Goal: Task Accomplishment & Management: Use online tool/utility

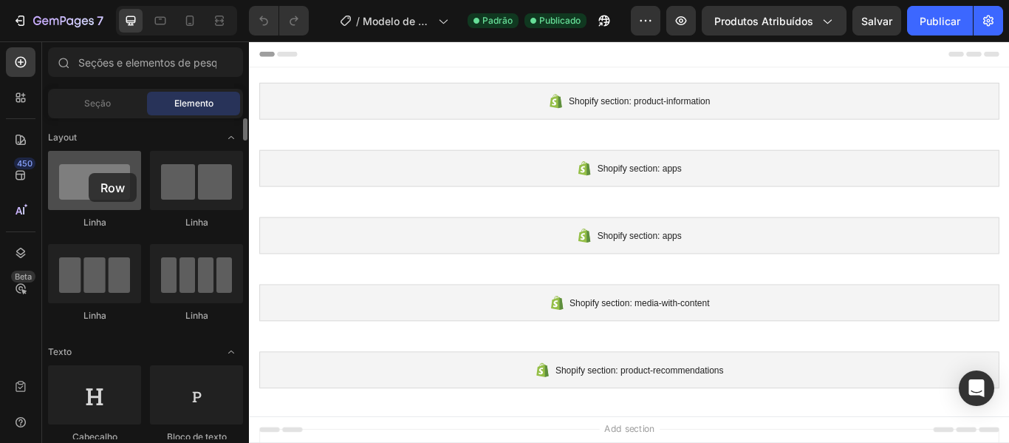
click at [89, 173] on div at bounding box center [94, 180] width 93 height 59
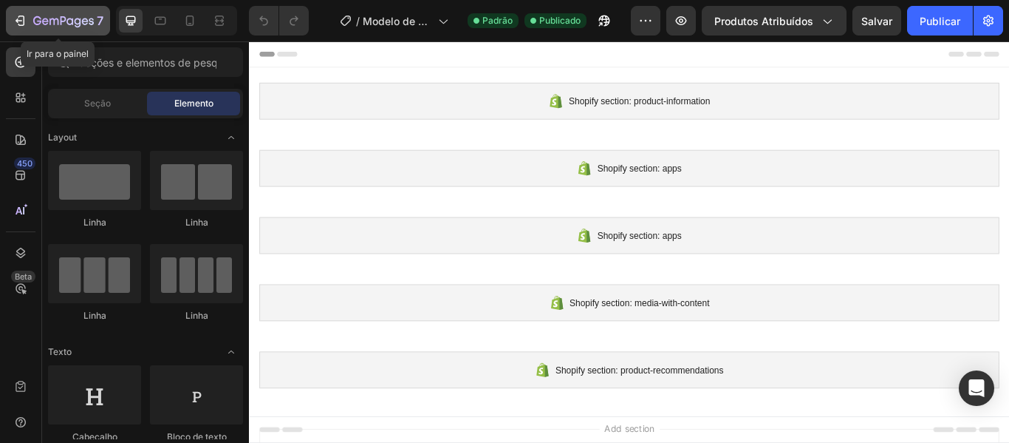
click at [24, 21] on icon "button" at bounding box center [21, 21] width 7 height 10
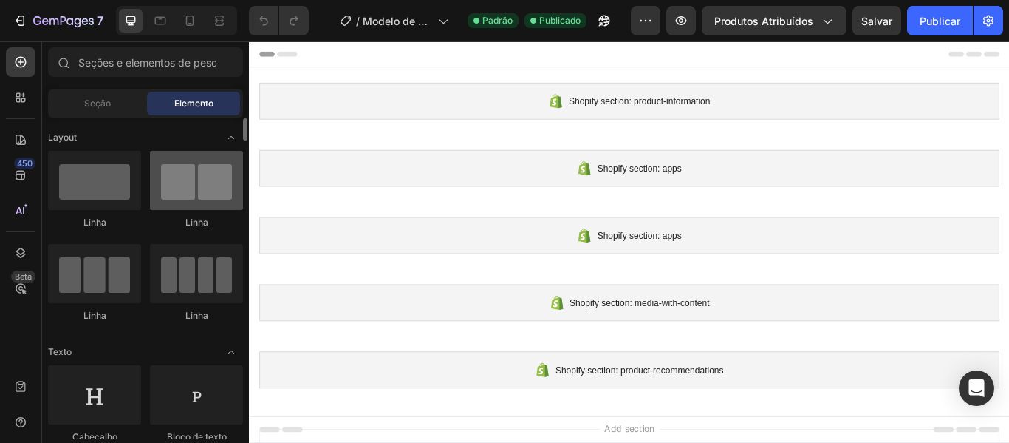
click at [188, 200] on div at bounding box center [196, 180] width 93 height 59
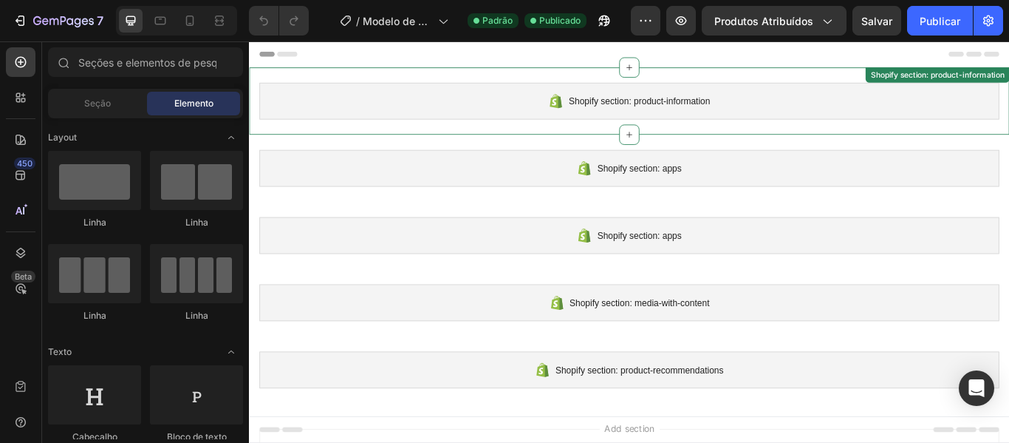
click at [662, 112] on span "Shopify section: product-information" at bounding box center [703, 111] width 165 height 18
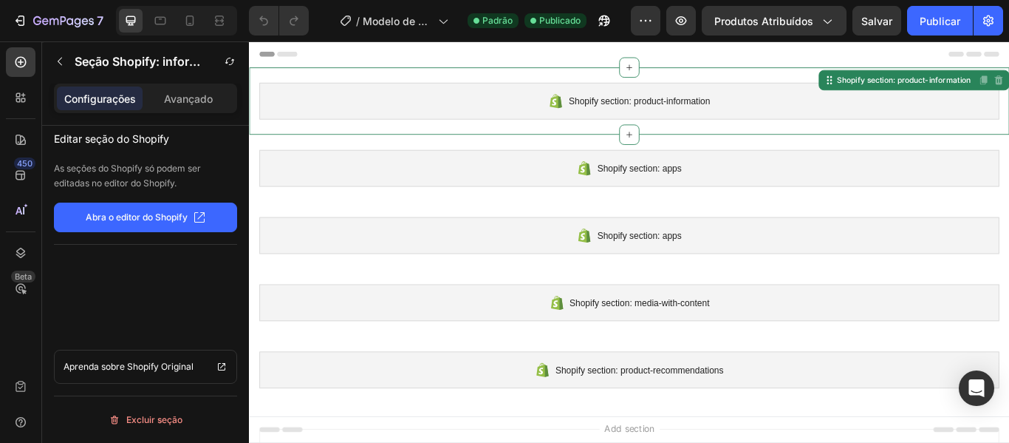
click at [168, 222] on font "Abra o editor do Shopify" at bounding box center [137, 216] width 102 height 11
click at [201, 97] on font "Avançado" at bounding box center [188, 98] width 49 height 13
click at [111, 91] on p "Configurações" at bounding box center [100, 99] width 72 height 16
click at [58, 62] on icon "button" at bounding box center [60, 61] width 12 height 12
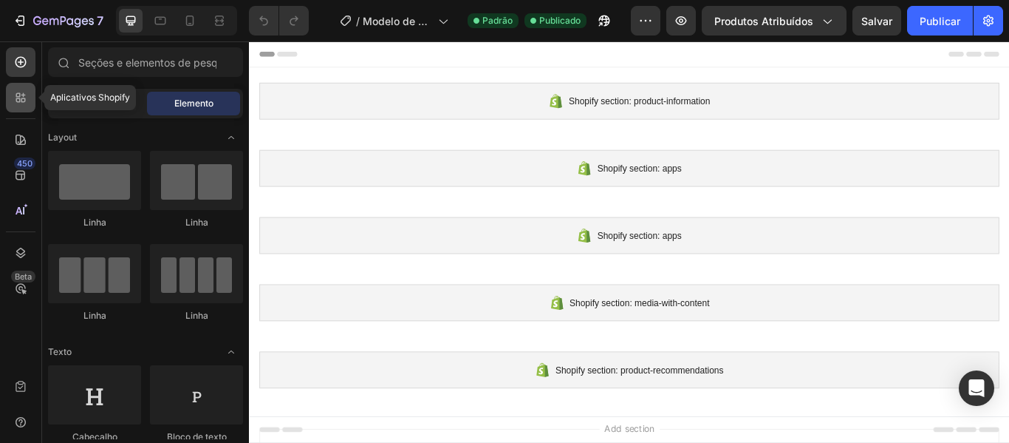
click at [17, 92] on icon at bounding box center [20, 97] width 15 height 15
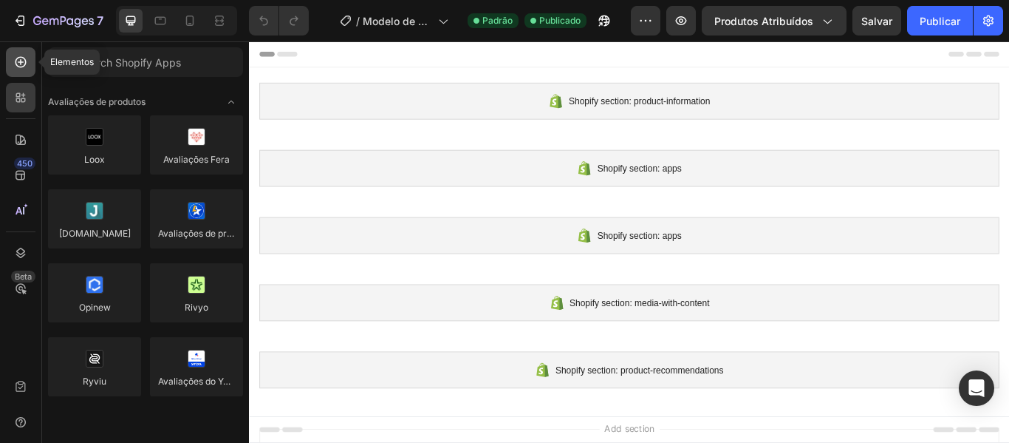
click at [23, 69] on icon at bounding box center [20, 62] width 15 height 15
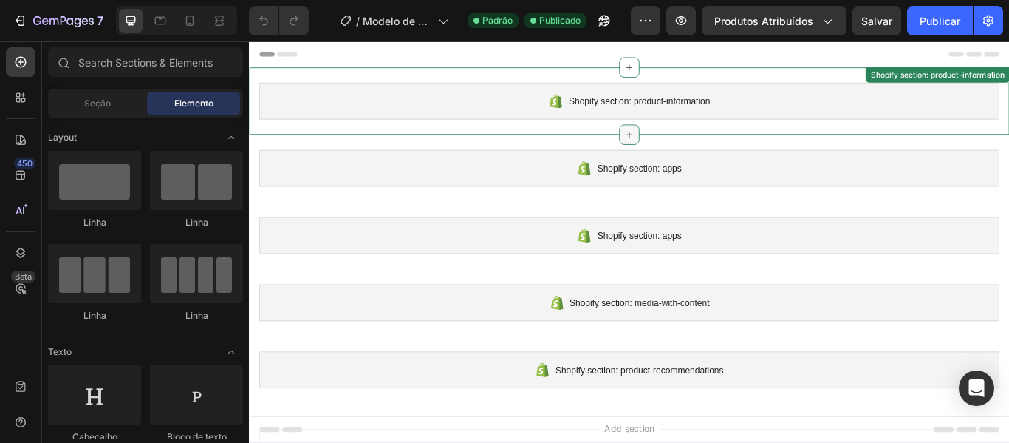
click at [695, 146] on div at bounding box center [693, 150] width 24 height 24
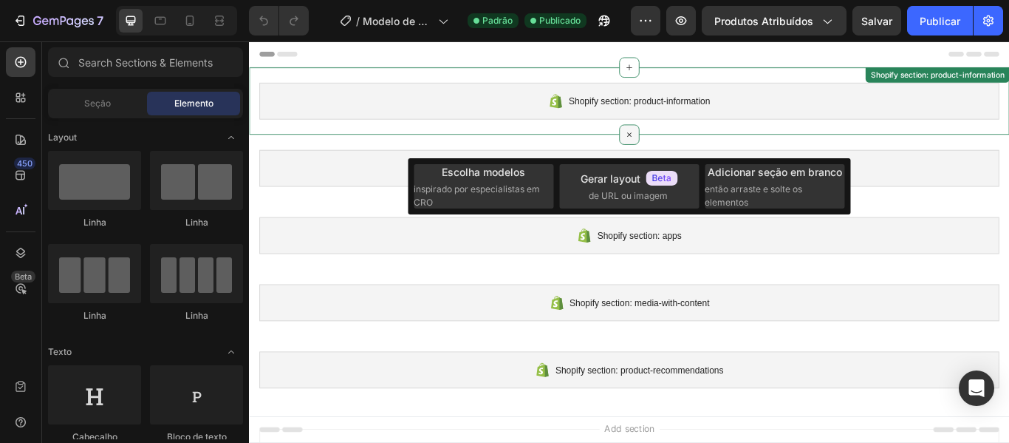
click at [692, 149] on icon at bounding box center [692, 150] width 17 height 17
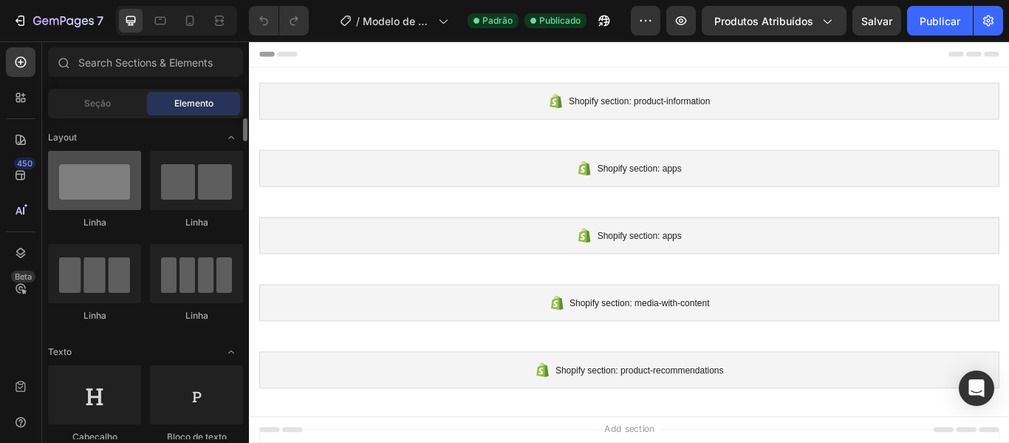
click at [109, 194] on div at bounding box center [94, 180] width 93 height 59
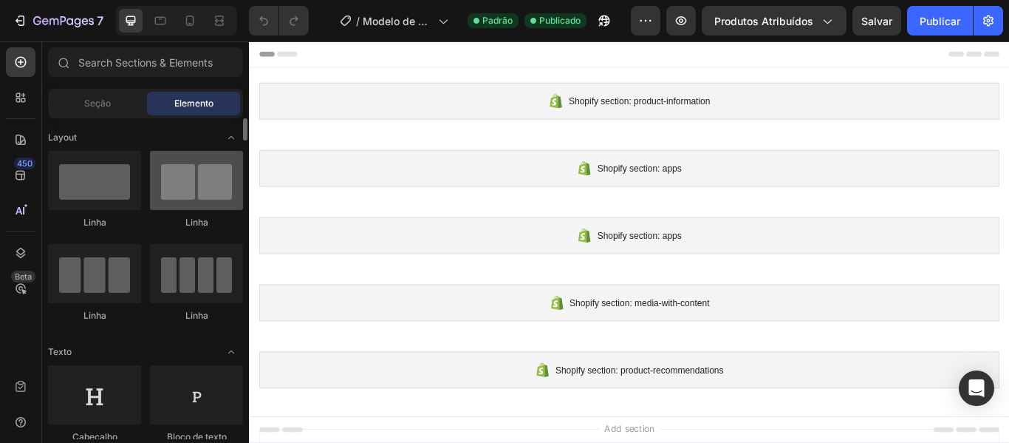
click at [171, 198] on div at bounding box center [196, 180] width 93 height 59
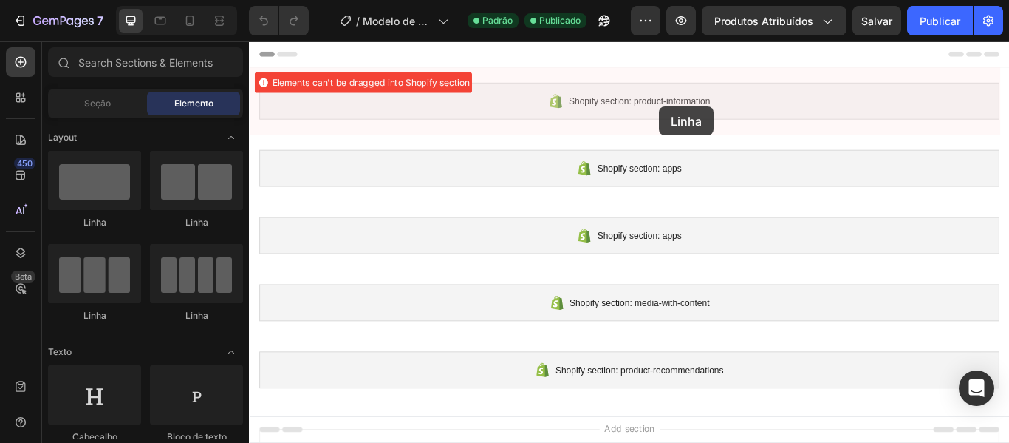
drag, startPoint x: 420, startPoint y: 239, endPoint x: 727, endPoint y: 117, distance: 330.7
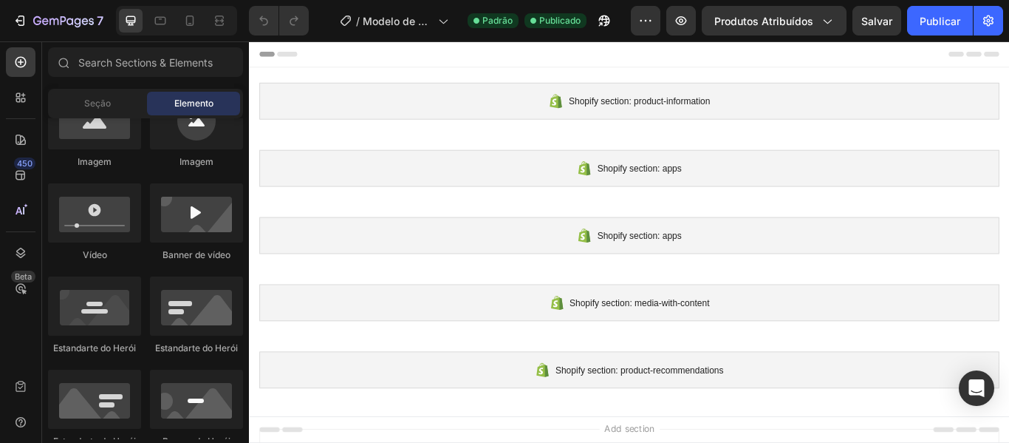
scroll to position [443, 0]
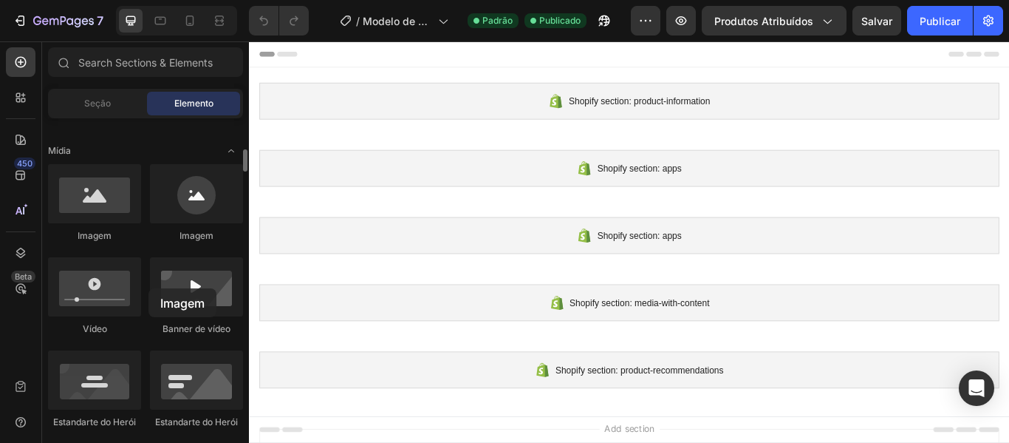
drag, startPoint x: 103, startPoint y: 222, endPoint x: 113, endPoint y: 248, distance: 28.3
click at [114, 288] on div "Imagem Imagem Vídeo Banner de vídeo Estandarte do Herói Estandarte do Herói Est…" at bounding box center [145, 409] width 195 height 491
click at [646, 22] on icon "button" at bounding box center [645, 20] width 15 height 15
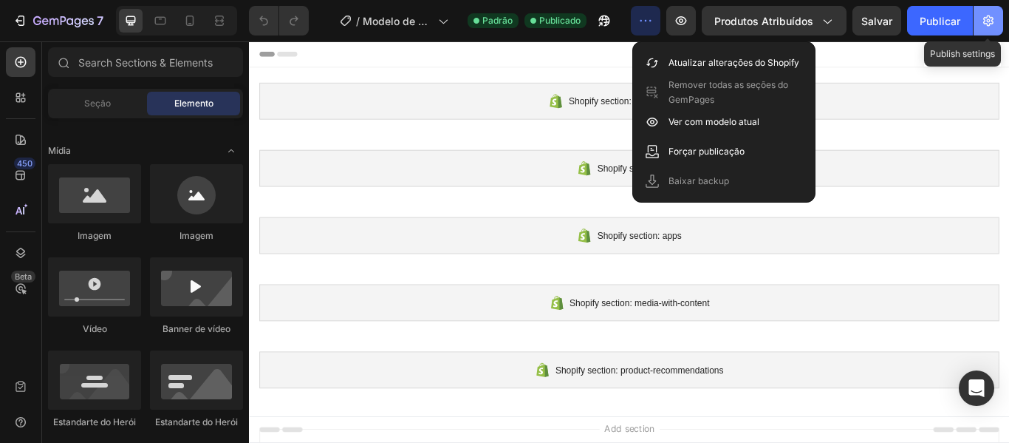
click at [980, 14] on button "button" at bounding box center [989, 21] width 30 height 30
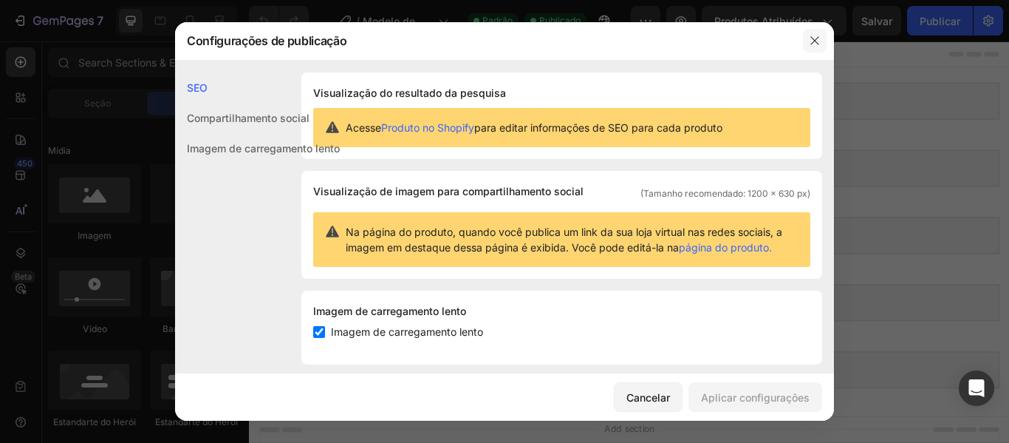
click at [810, 47] on button "button" at bounding box center [815, 41] width 24 height 24
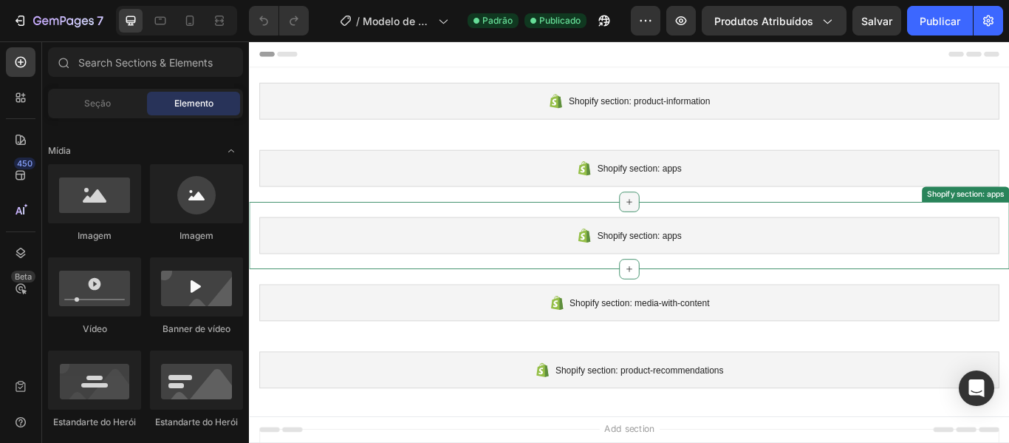
click at [687, 236] on div at bounding box center [693, 229] width 24 height 24
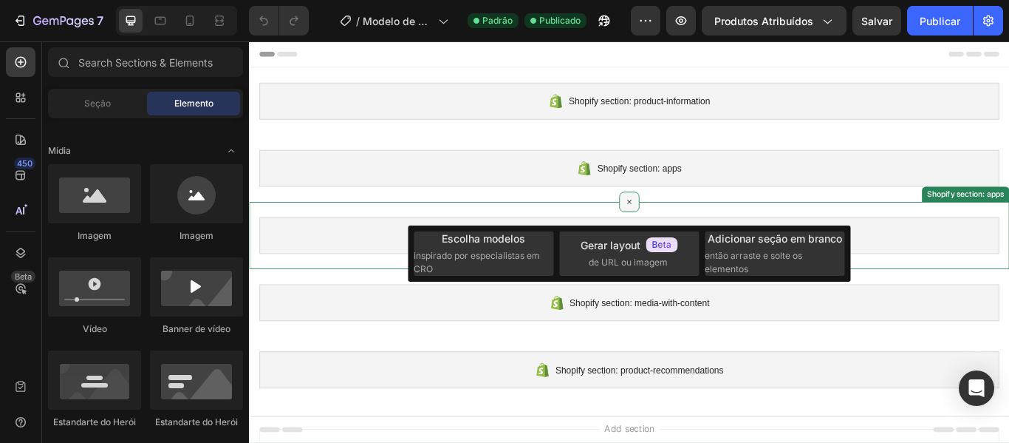
click at [687, 236] on icon at bounding box center [692, 228] width 17 height 17
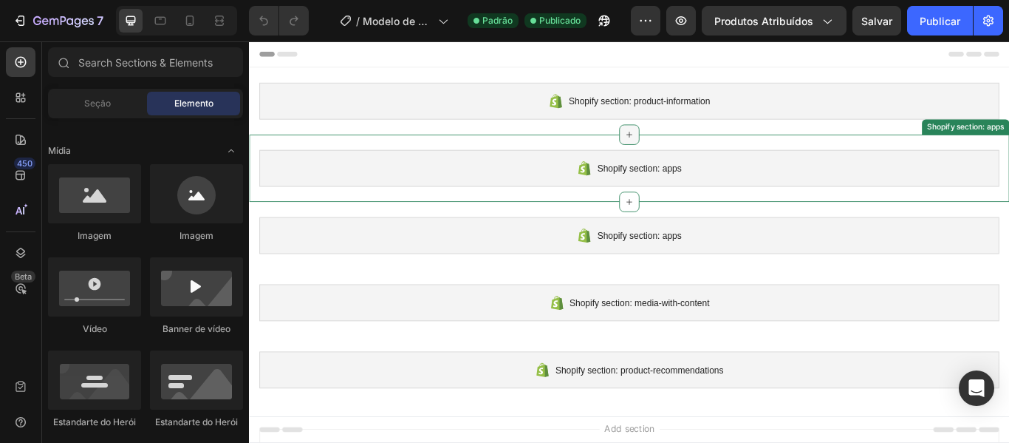
click at [695, 146] on div at bounding box center [693, 150] width 24 height 24
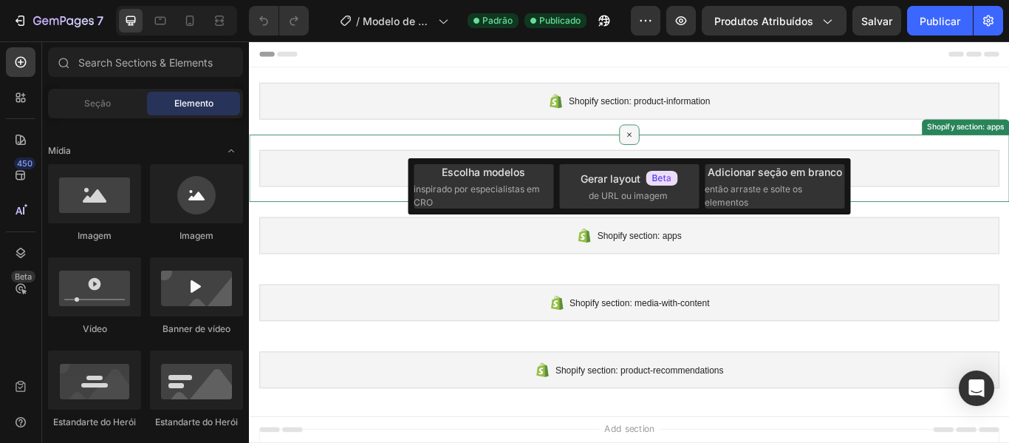
click at [695, 146] on div at bounding box center [693, 150] width 24 height 24
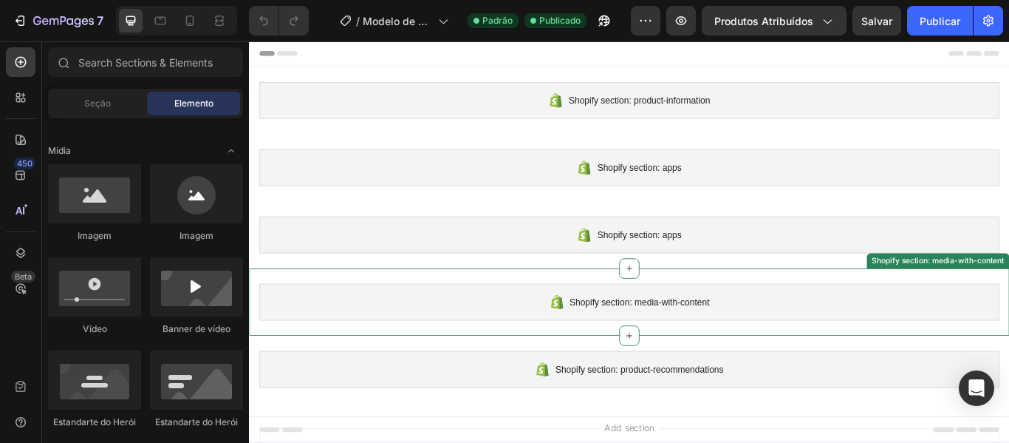
scroll to position [0, 0]
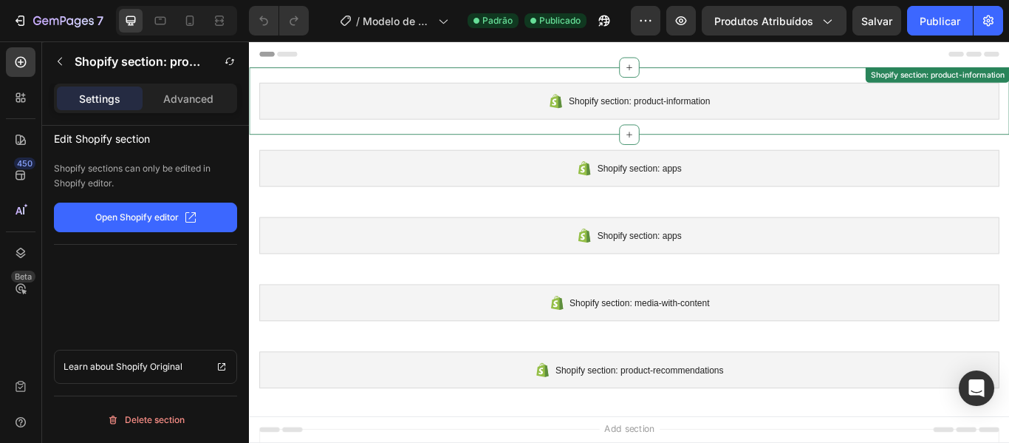
click at [763, 106] on span "Shopify section: product-information" at bounding box center [703, 111] width 165 height 18
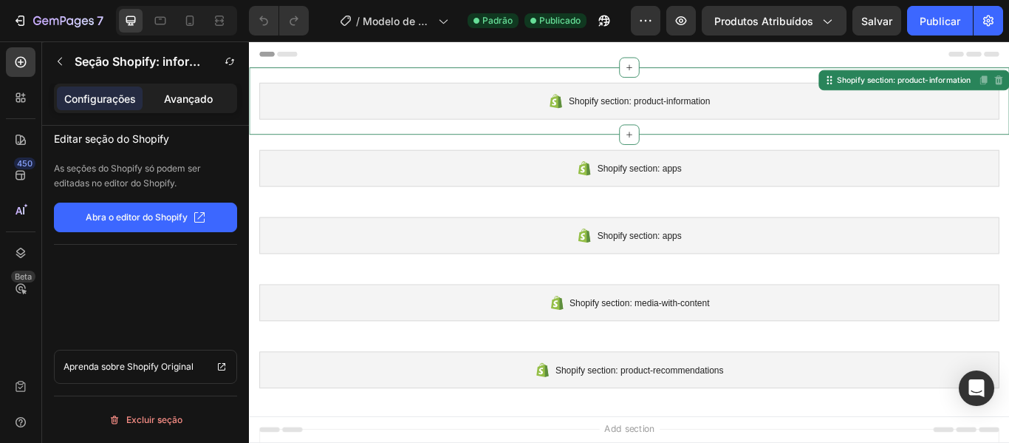
click at [173, 106] on div "Avançado" at bounding box center [189, 98] width 86 height 24
click at [134, 102] on font "Configurações" at bounding box center [100, 98] width 72 height 13
click at [201, 61] on font "Seção Shopify: informações do produto" at bounding box center [187, 61] width 225 height 15
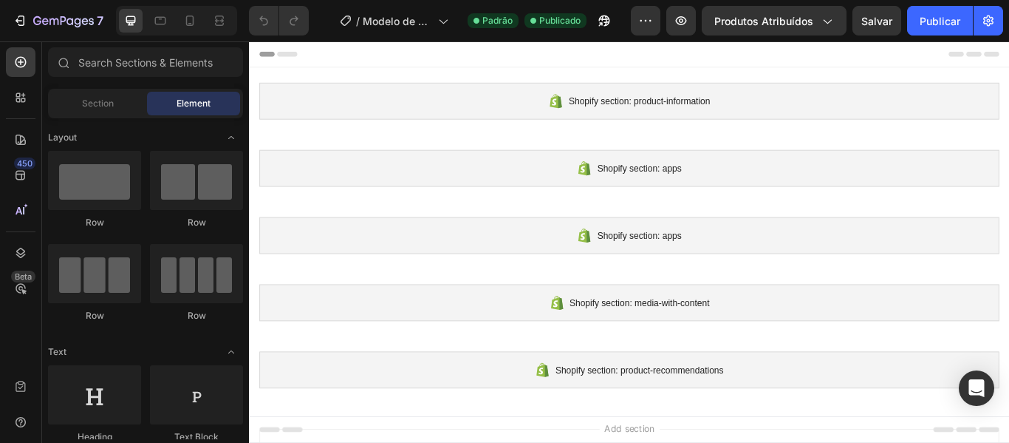
scroll to position [443, 0]
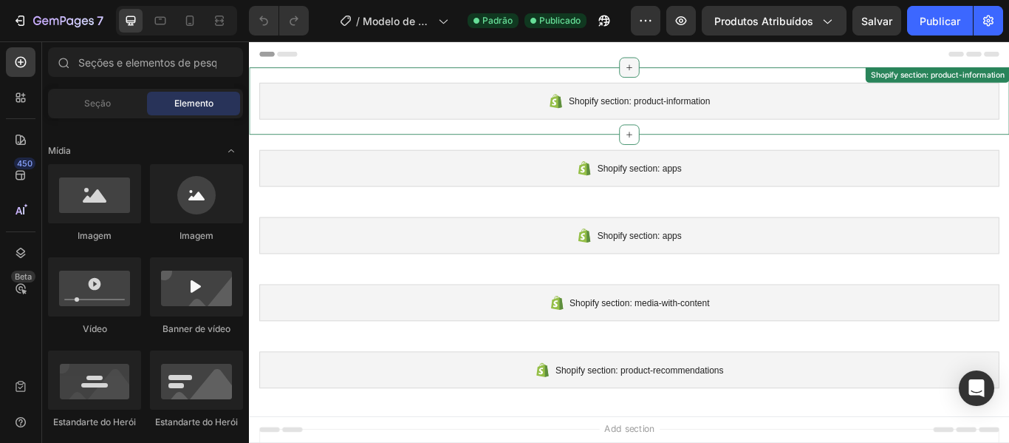
click at [688, 72] on icon at bounding box center [693, 72] width 12 height 12
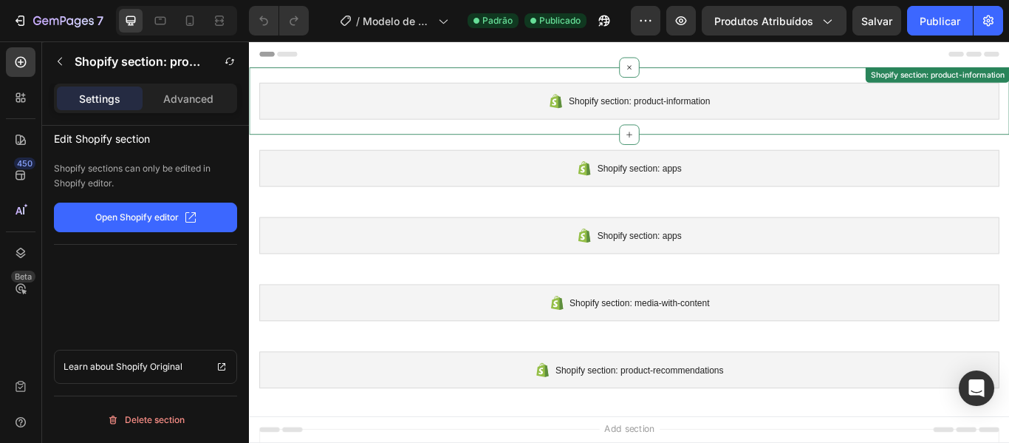
click at [409, 94] on div "Shopify section: product-information" at bounding box center [692, 110] width 863 height 43
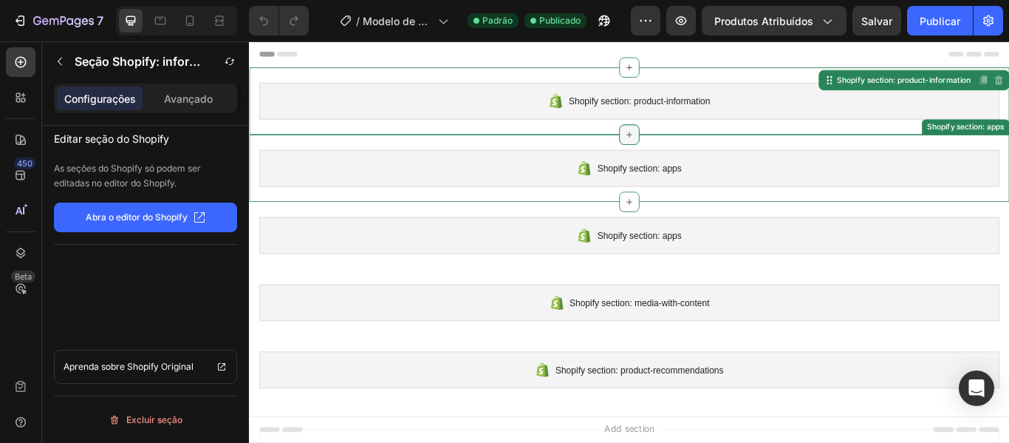
click at [689, 149] on icon at bounding box center [692, 150] width 7 height 7
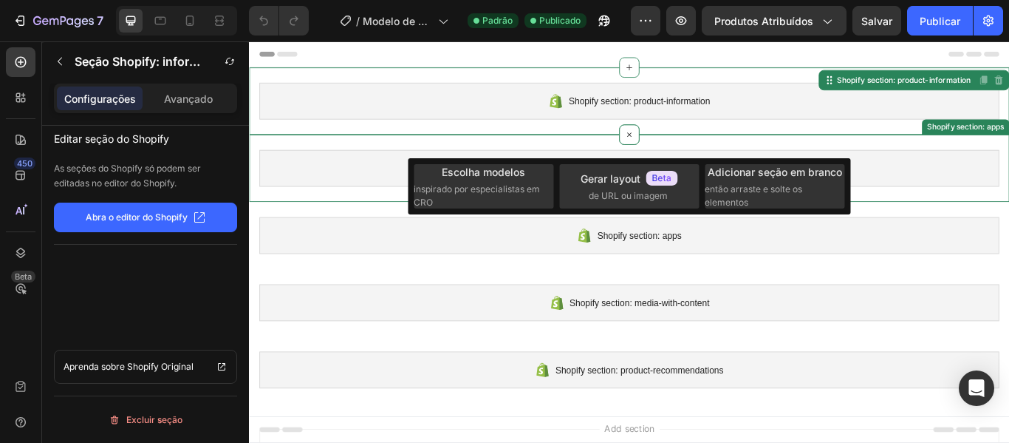
click at [574, 137] on div "Shopify section: product-information Shopify section: product-information Disab…" at bounding box center [692, 111] width 887 height 78
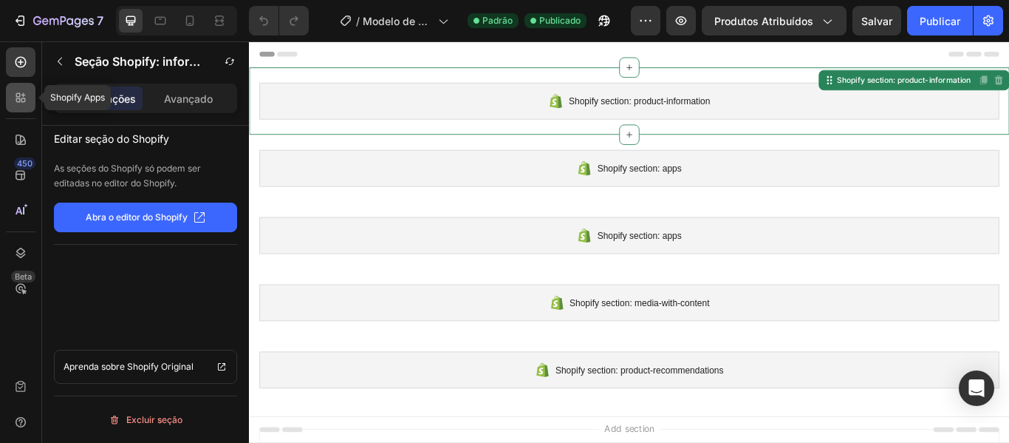
click at [24, 89] on div at bounding box center [21, 98] width 30 height 30
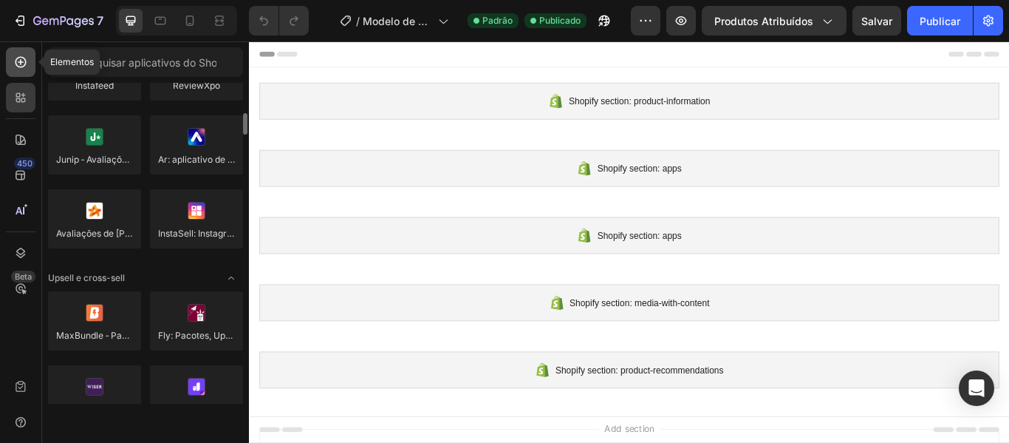
click at [21, 69] on div at bounding box center [21, 62] width 30 height 30
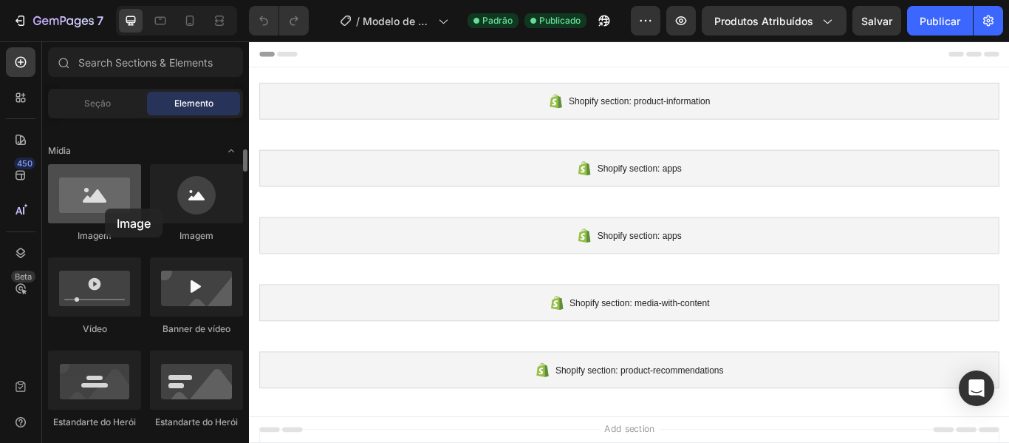
click at [105, 208] on div at bounding box center [94, 193] width 93 height 59
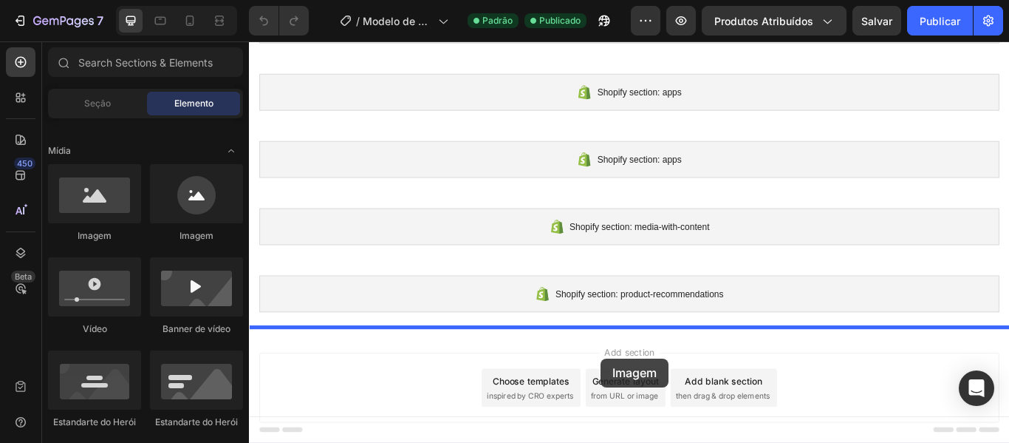
scroll to position [101, 0]
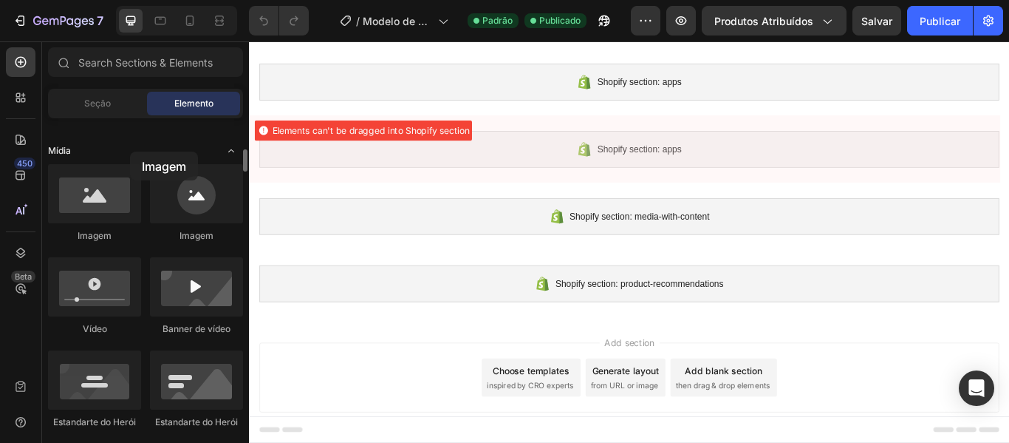
drag, startPoint x: 105, startPoint y: 208, endPoint x: 72, endPoint y: 156, distance: 61.1
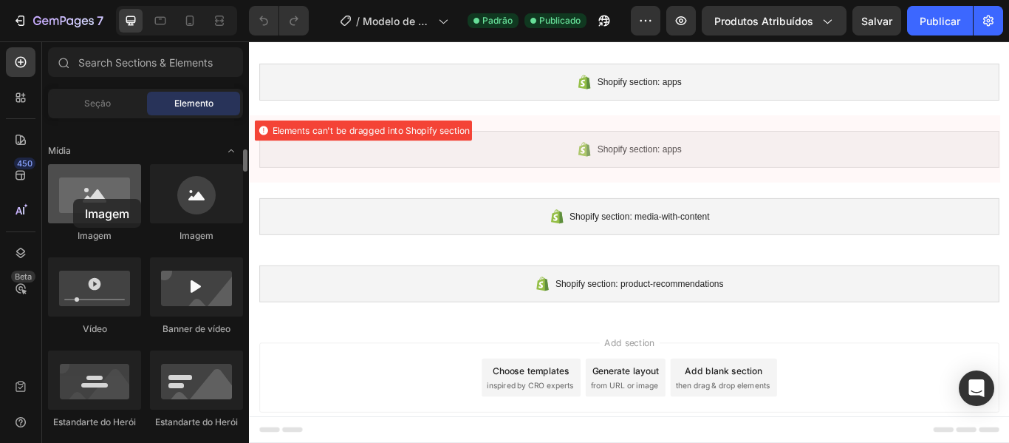
drag, startPoint x: 178, startPoint y: 197, endPoint x: 73, endPoint y: 199, distance: 105.0
click at [73, 199] on div "Imagem Imagem Vídeo Banner de vídeo Estandarte do Herói Estandarte do Herói Est…" at bounding box center [145, 409] width 195 height 491
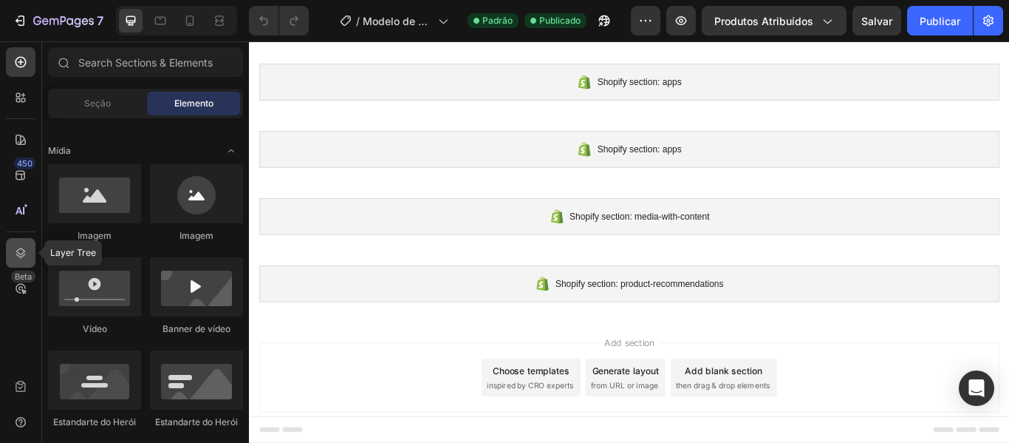
click at [18, 258] on icon at bounding box center [20, 252] width 15 height 15
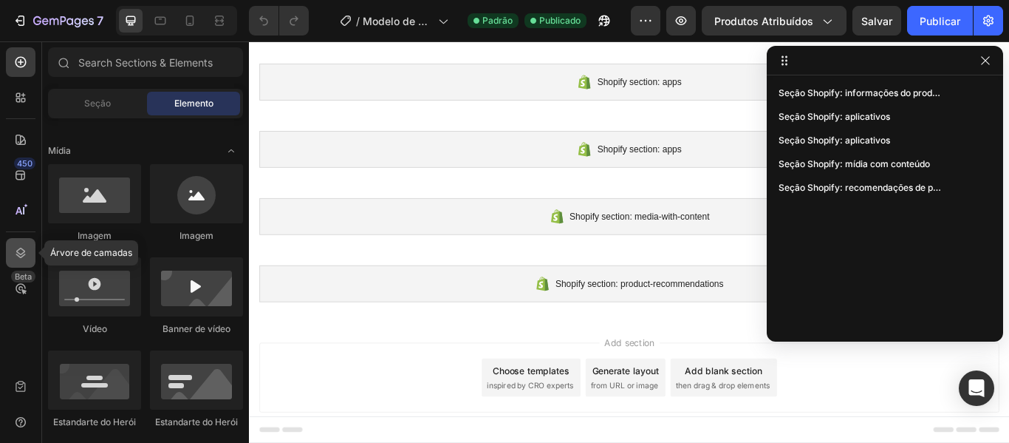
click at [18, 258] on icon at bounding box center [20, 252] width 15 height 15
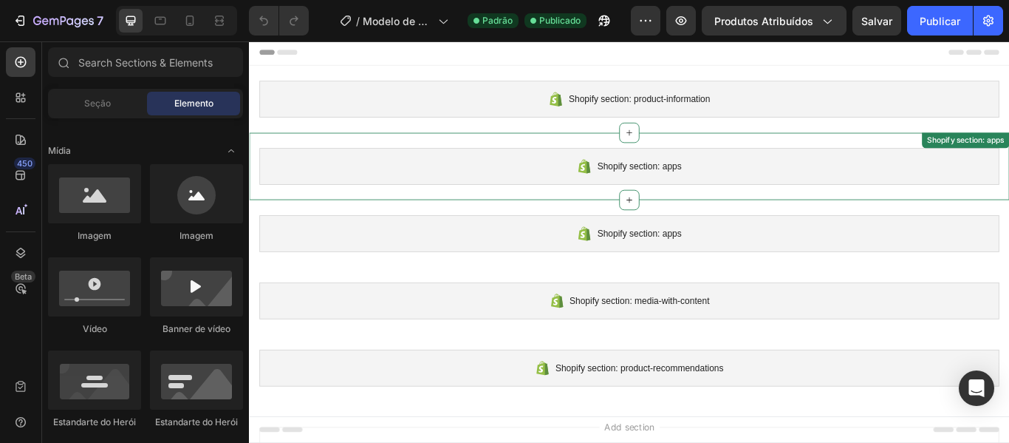
scroll to position [0, 0]
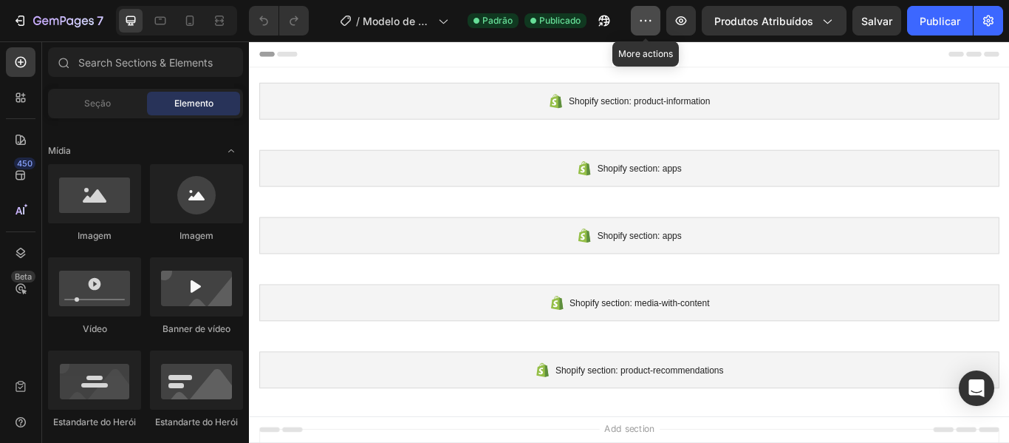
click at [655, 19] on button "button" at bounding box center [646, 21] width 30 height 30
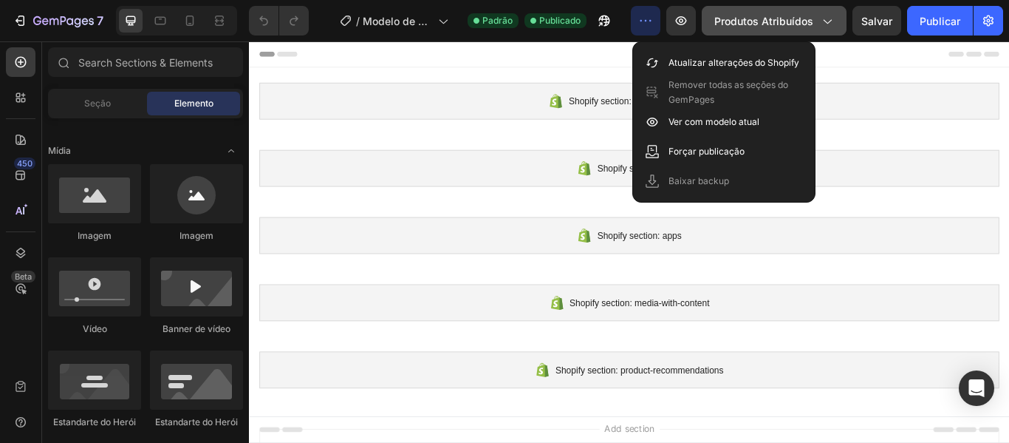
click at [762, 18] on font "Produtos Atribuídos" at bounding box center [764, 21] width 99 height 13
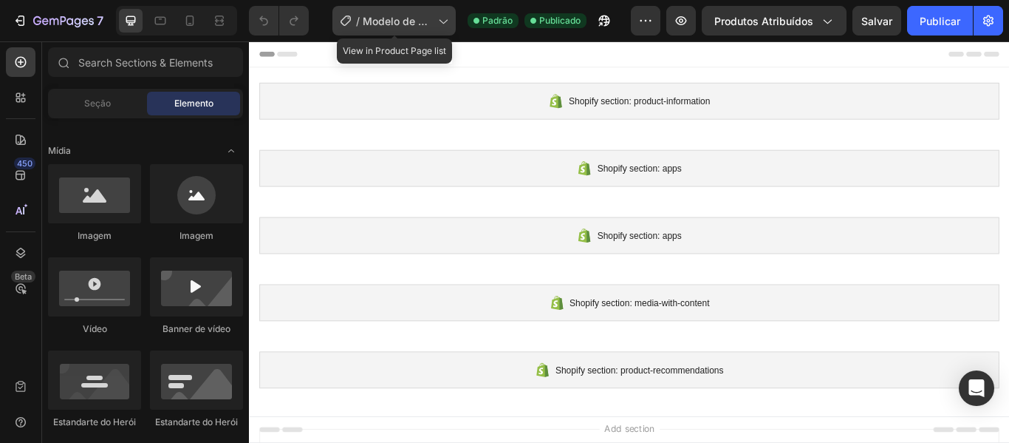
click at [420, 30] on div "/ Modelo de produto original da Shopify" at bounding box center [394, 21] width 123 height 30
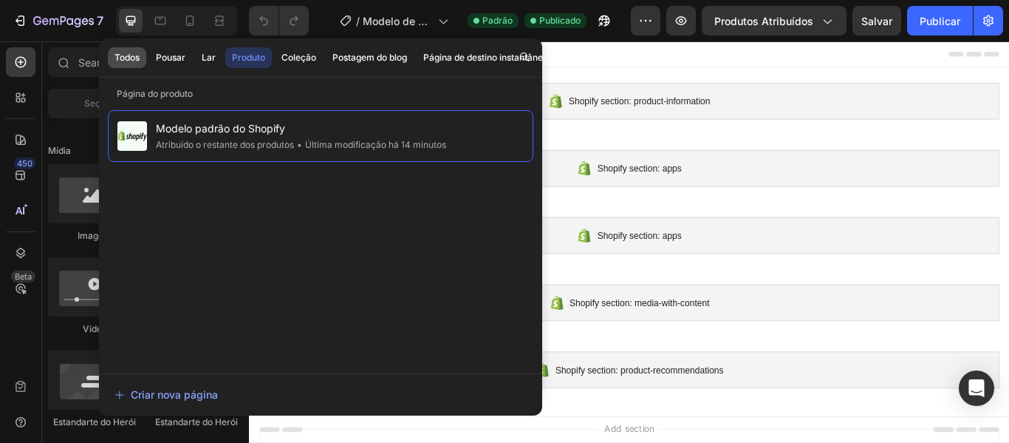
click at [117, 60] on font "Todos" at bounding box center [127, 57] width 25 height 11
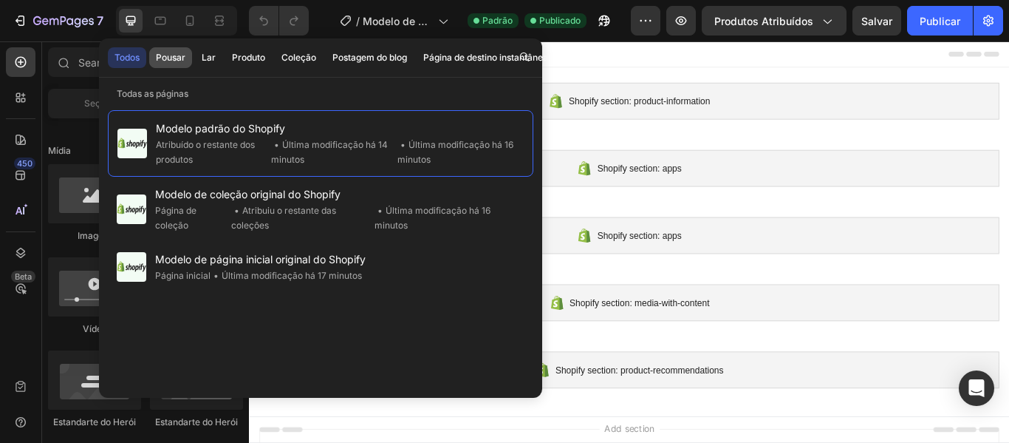
click at [167, 61] on font "Pousar" at bounding box center [171, 57] width 30 height 11
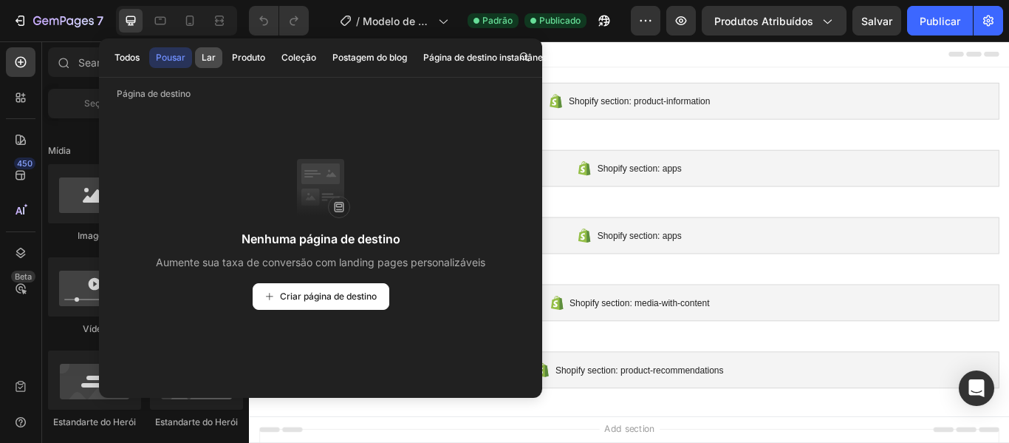
click at [222, 50] on button "Lar" at bounding box center [208, 57] width 27 height 21
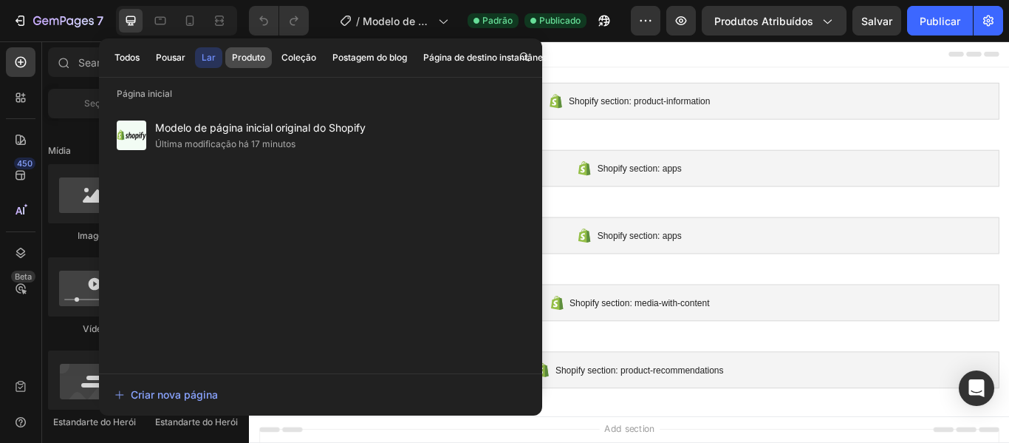
click at [241, 55] on font "Produto" at bounding box center [248, 57] width 33 height 11
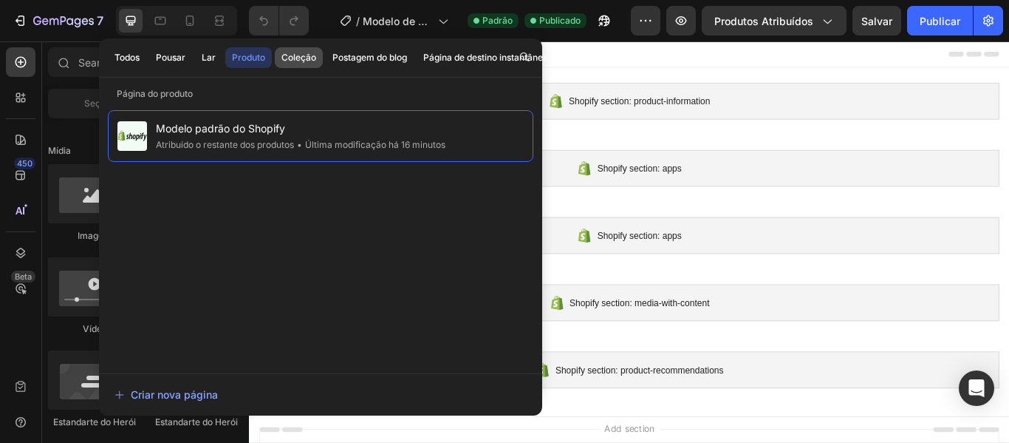
click at [316, 54] on font "Coleção" at bounding box center [299, 57] width 35 height 11
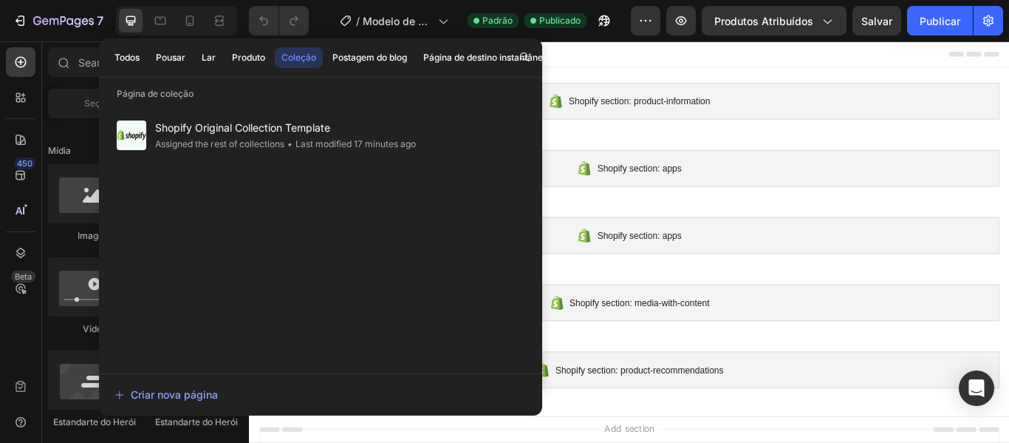
click at [381, 72] on div "Todos Pousar Lar Produto Coleção Postagem do blog Página de destino instantânea" at bounding box center [331, 57] width 465 height 38
click at [354, 46] on div "Todos Pousar Lar Produto Coleção Postagem do blog Página de destino instantânea" at bounding box center [331, 57] width 465 height 38
click at [377, 59] on font "Postagem do blog" at bounding box center [370, 57] width 75 height 11
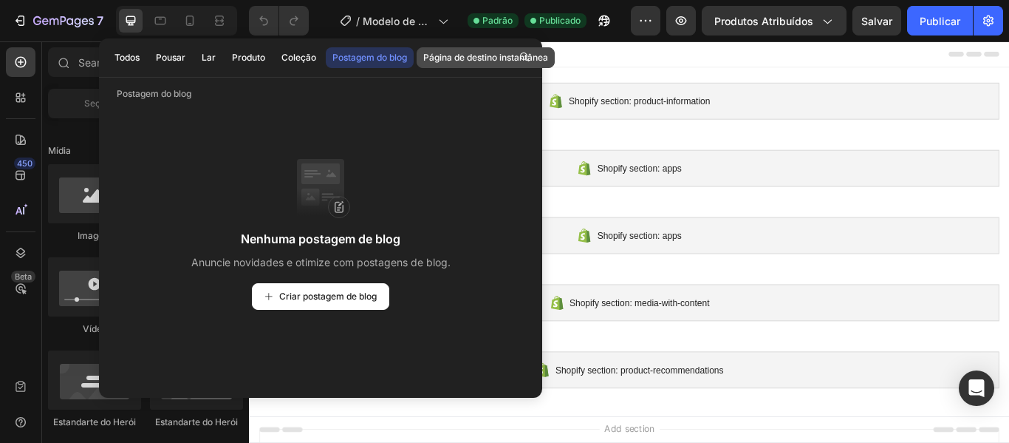
click at [449, 52] on font "Página de destino instantânea" at bounding box center [485, 57] width 125 height 11
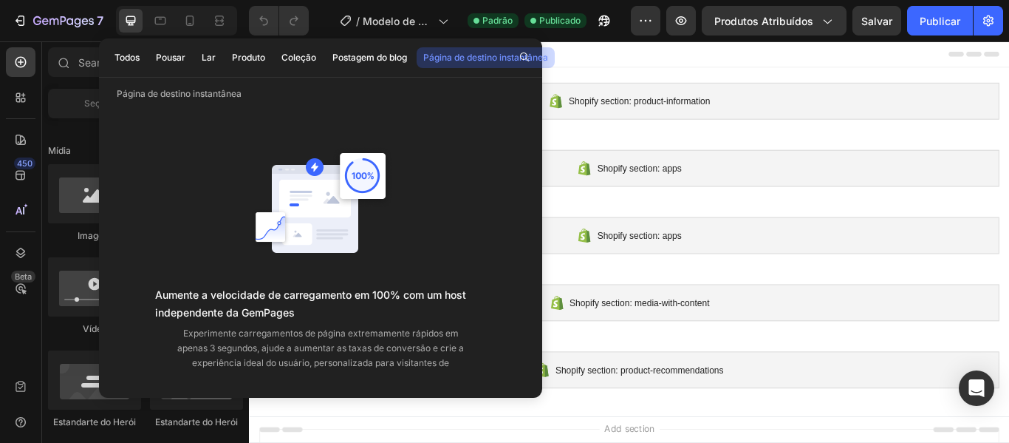
click at [407, 47] on div "Todos Pousar Lar Produto Coleção Postagem do blog Página de destino instantânea" at bounding box center [331, 57] width 465 height 38
click at [407, 58] on font "Postagem do blog" at bounding box center [370, 57] width 75 height 11
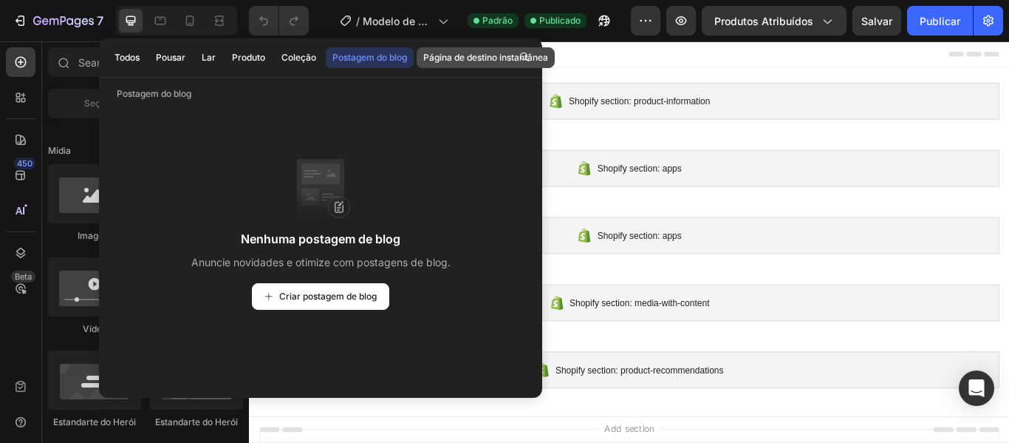
click at [432, 52] on font "Página de destino instantânea" at bounding box center [485, 57] width 125 height 11
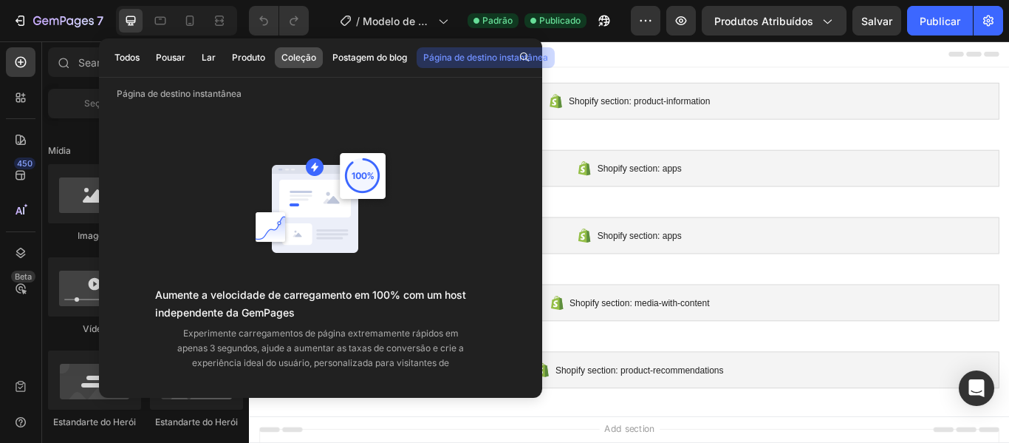
click at [314, 57] on font "Coleção" at bounding box center [299, 57] width 35 height 11
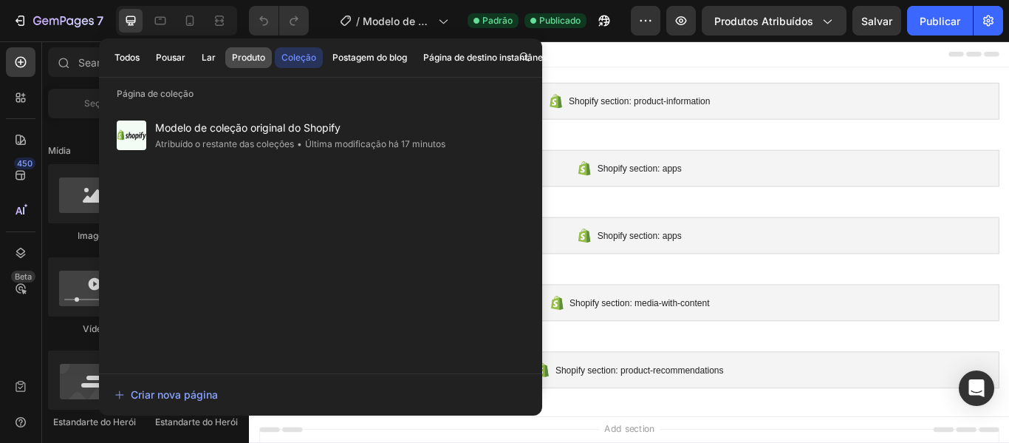
click at [244, 55] on font "Produto" at bounding box center [248, 57] width 33 height 11
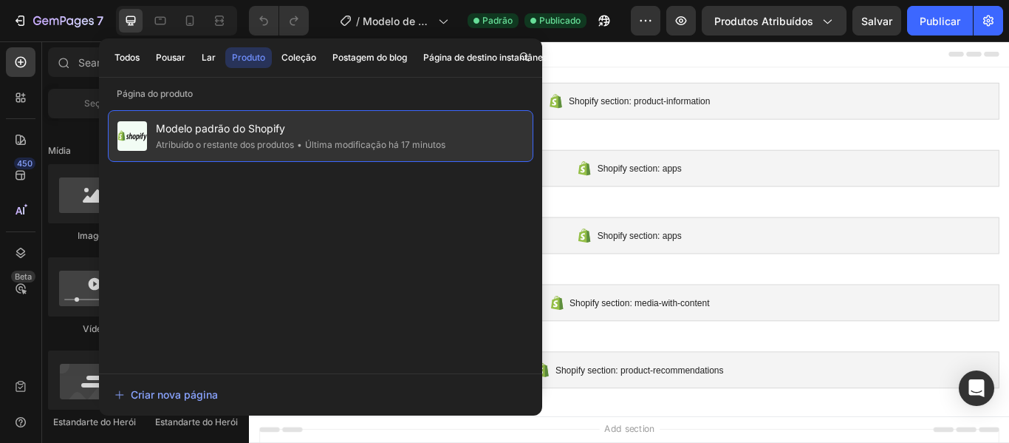
click at [260, 138] on div "Atribuído o restante dos produtos" at bounding box center [225, 144] width 138 height 15
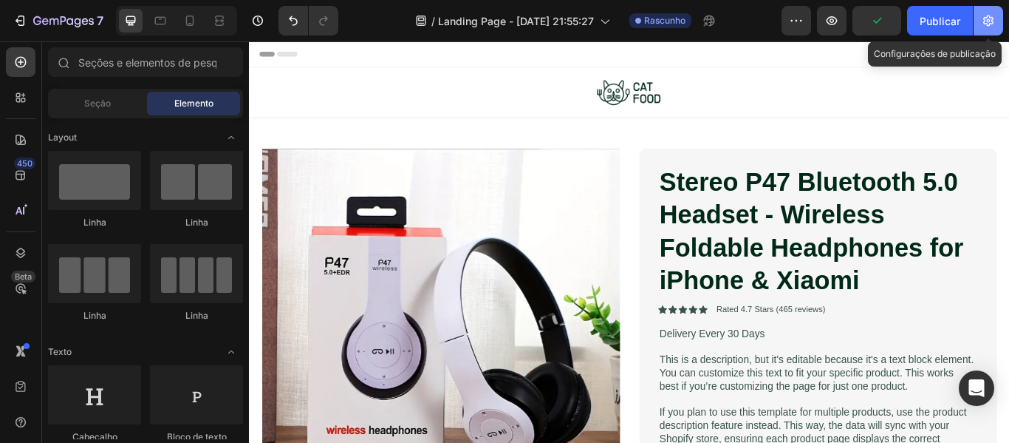
click at [982, 21] on icon "button" at bounding box center [988, 20] width 15 height 15
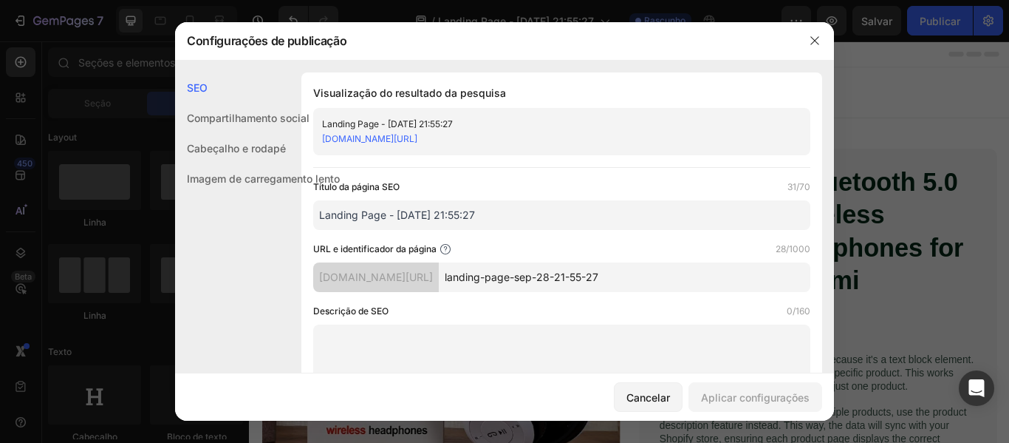
click at [233, 125] on div "Compartilhamento social" at bounding box center [257, 118] width 165 height 30
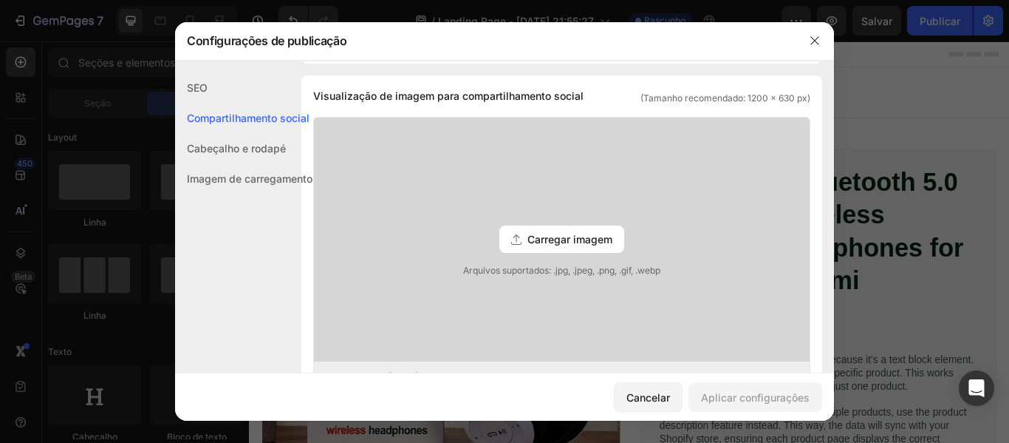
click at [229, 137] on div "Cabeçalho e rodapé" at bounding box center [257, 148] width 165 height 30
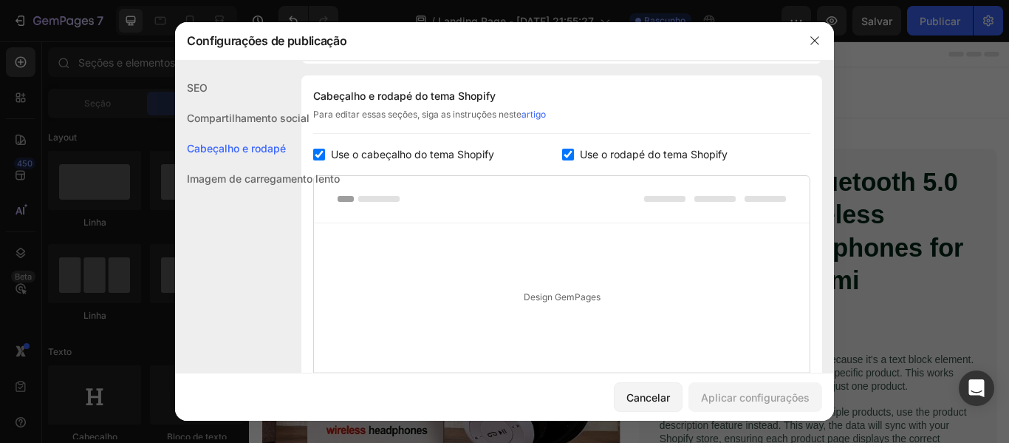
click at [231, 174] on font "Imagem de carregamento lento" at bounding box center [263, 178] width 153 height 13
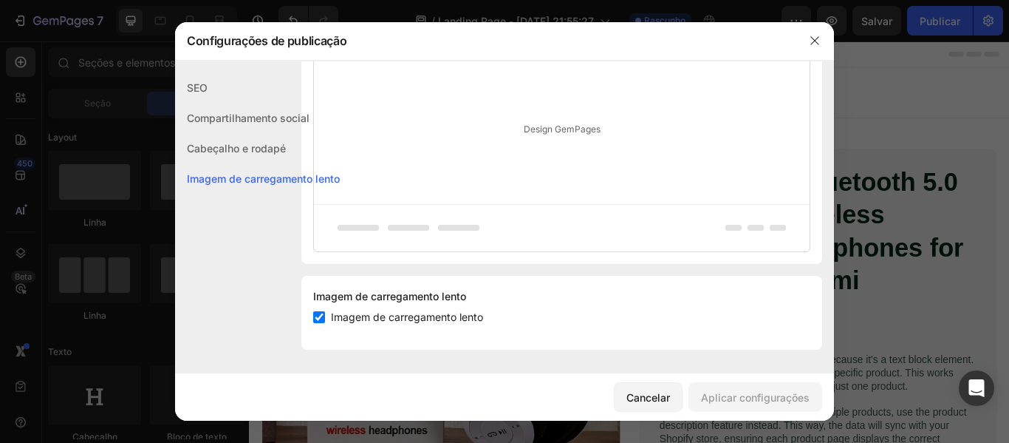
click at [235, 128] on div "Compartilhamento social" at bounding box center [257, 118] width 165 height 30
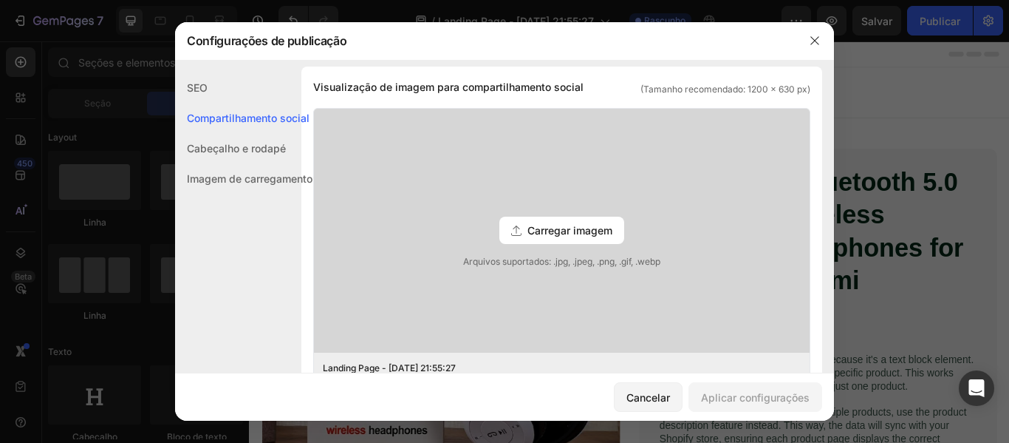
scroll to position [338, 0]
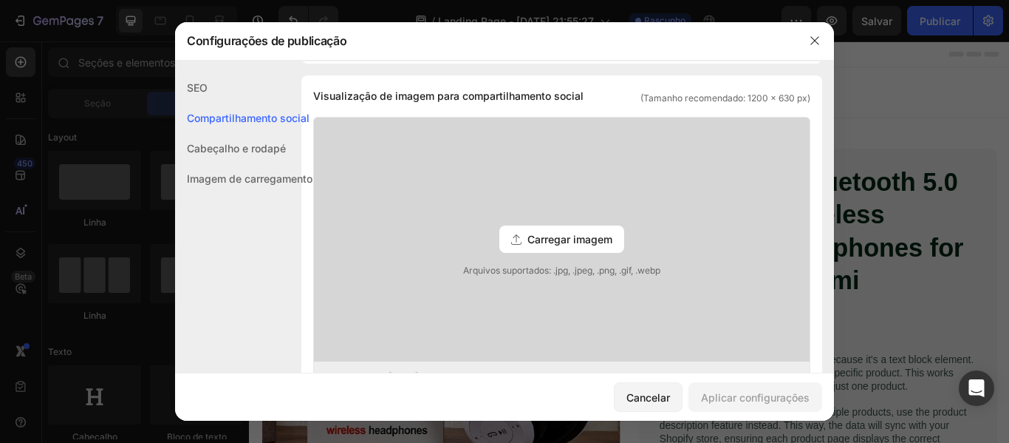
click at [222, 95] on div "SEO" at bounding box center [257, 87] width 165 height 30
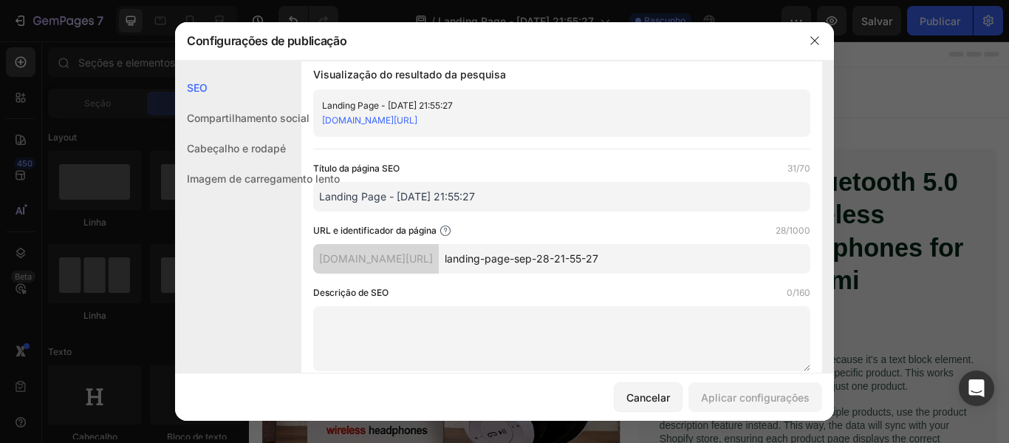
scroll to position [0, 0]
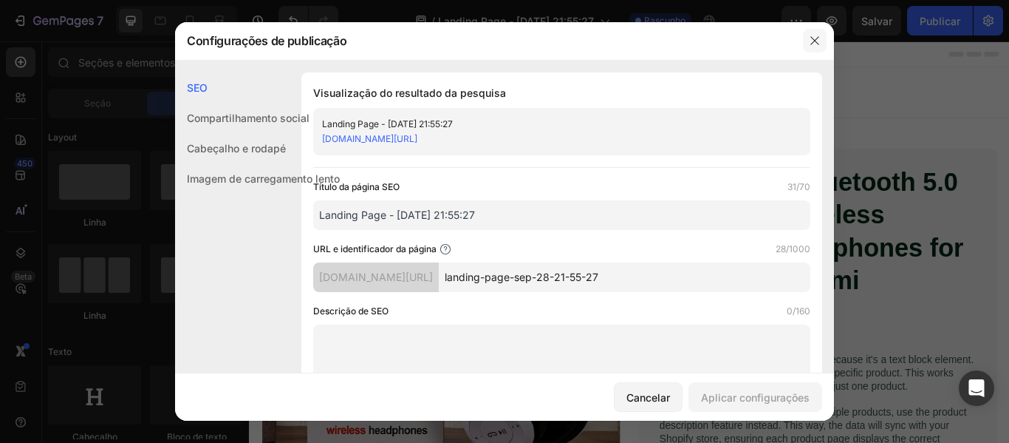
click at [820, 38] on icon "button" at bounding box center [815, 41] width 12 height 12
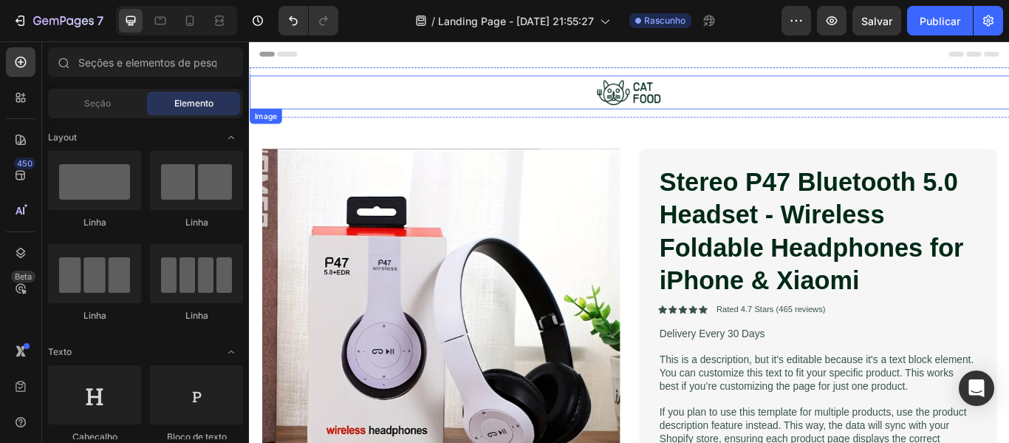
click at [691, 104] on img at bounding box center [692, 100] width 81 height 39
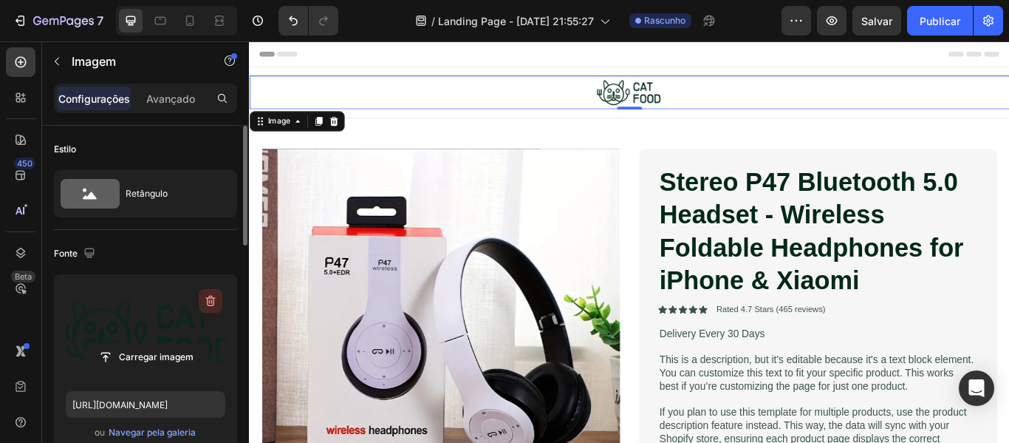
click at [207, 305] on icon "button" at bounding box center [210, 300] width 15 height 15
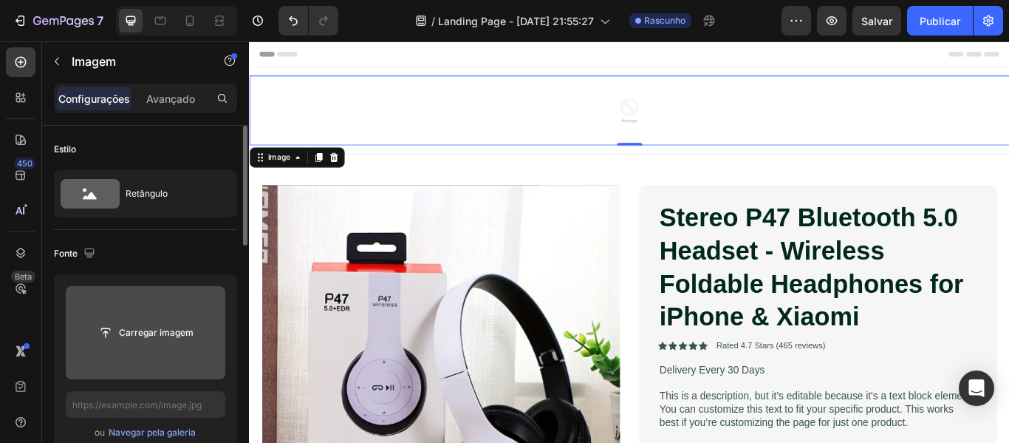
click at [157, 327] on input "file" at bounding box center [145, 332] width 119 height 25
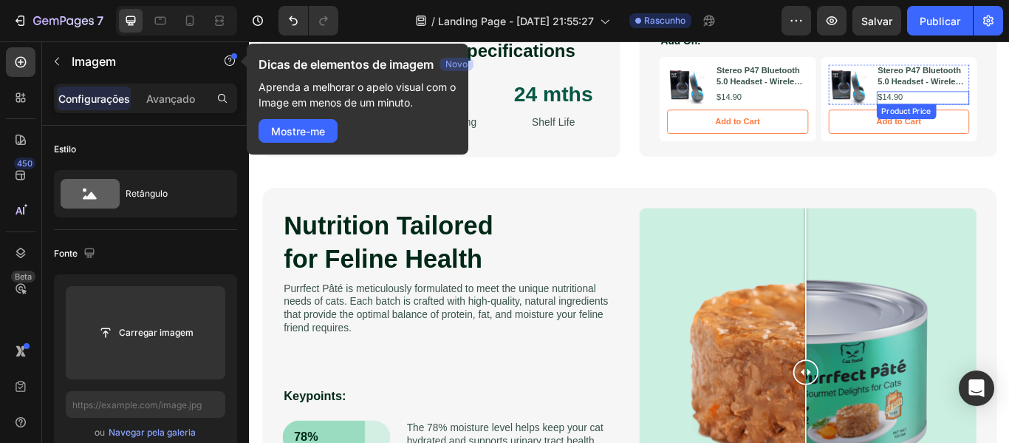
scroll to position [961, 0]
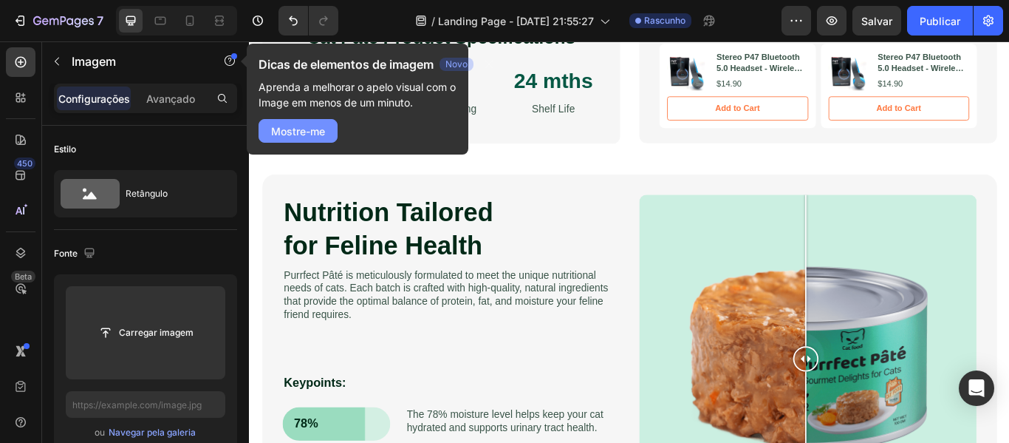
click at [299, 125] on font "Mostre-me" at bounding box center [298, 131] width 54 height 13
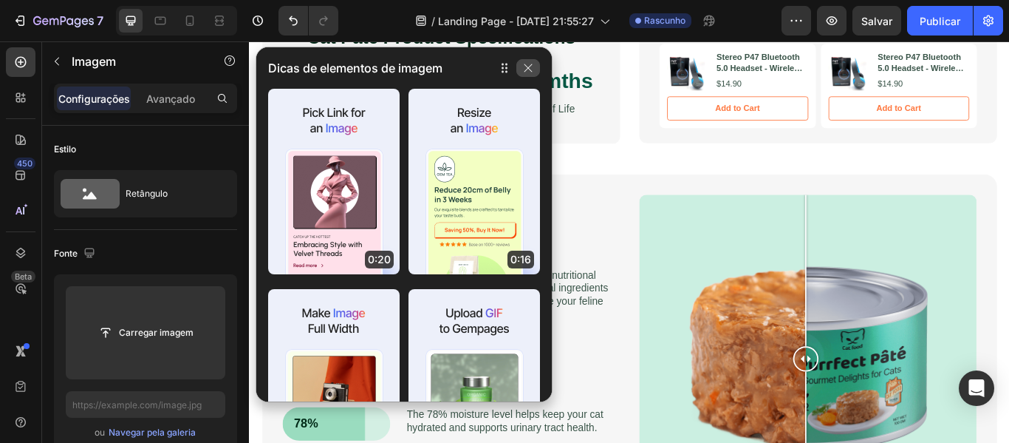
click at [523, 69] on icon "button" at bounding box center [528, 68] width 12 height 12
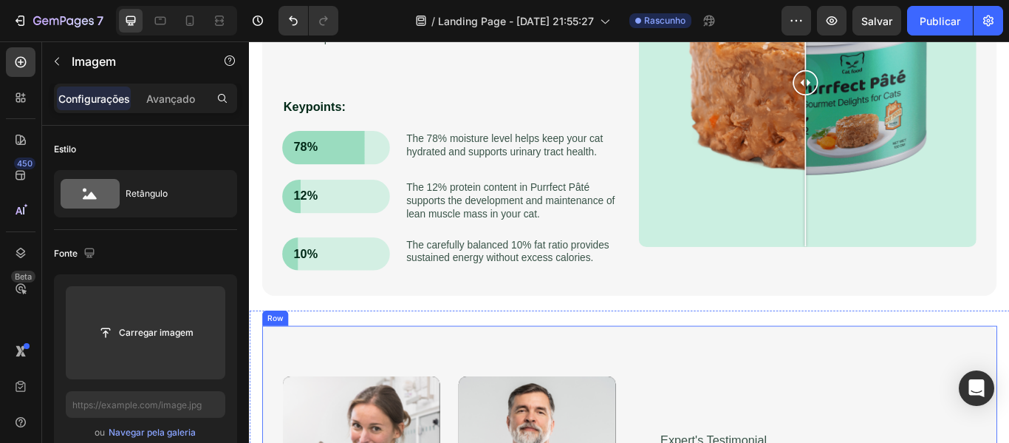
scroll to position [1404, 0]
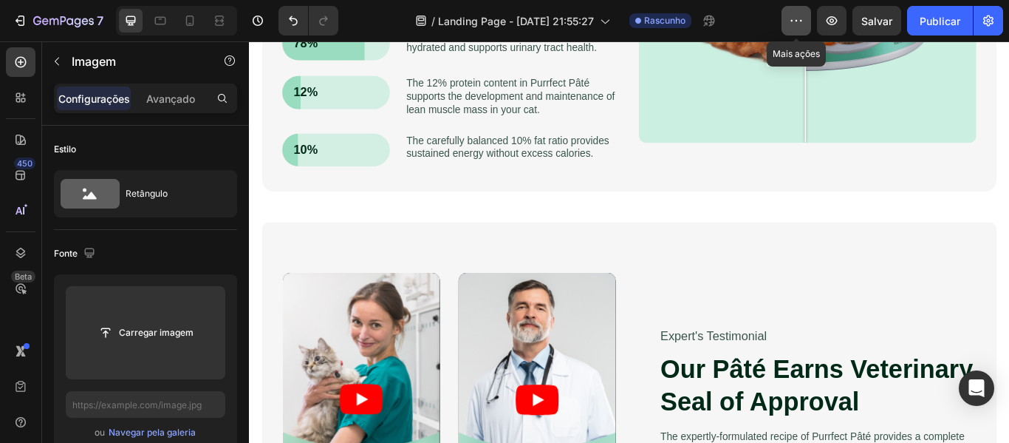
click at [799, 18] on icon "button" at bounding box center [796, 20] width 15 height 15
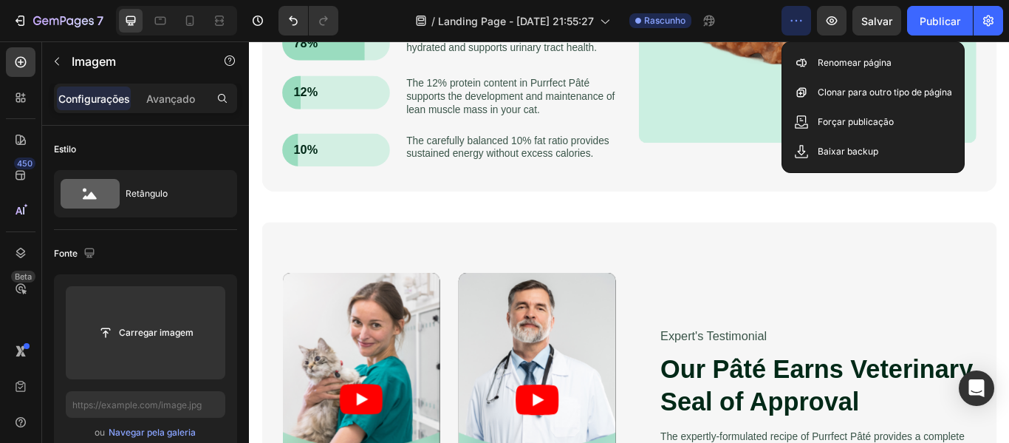
click at [799, 18] on icon "button" at bounding box center [796, 20] width 15 height 15
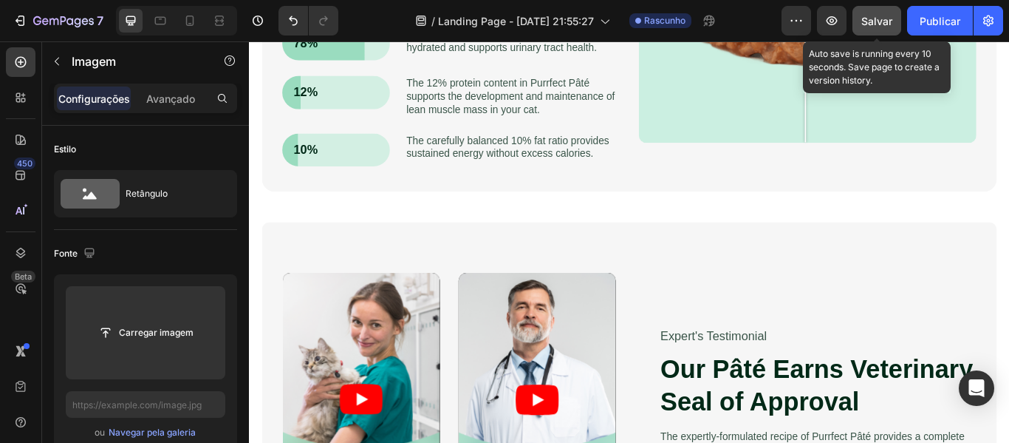
click at [856, 16] on button "Salvar" at bounding box center [877, 21] width 49 height 30
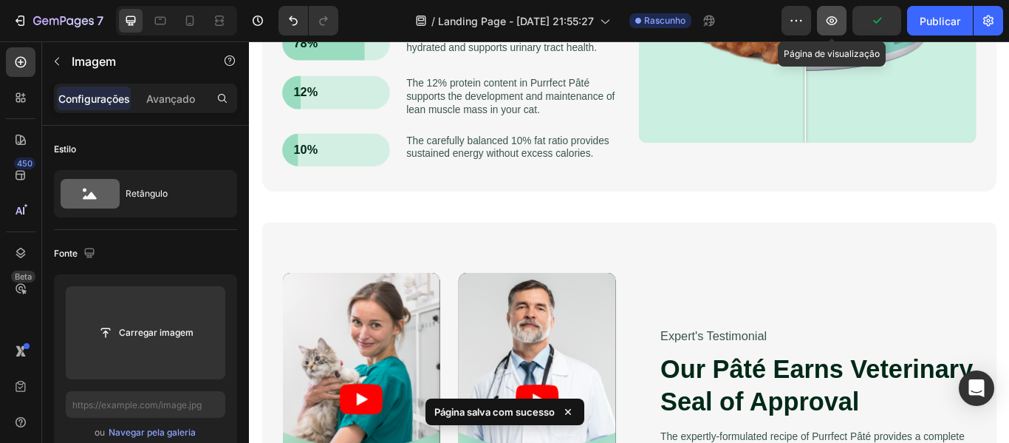
click at [834, 17] on icon "button" at bounding box center [832, 20] width 11 height 9
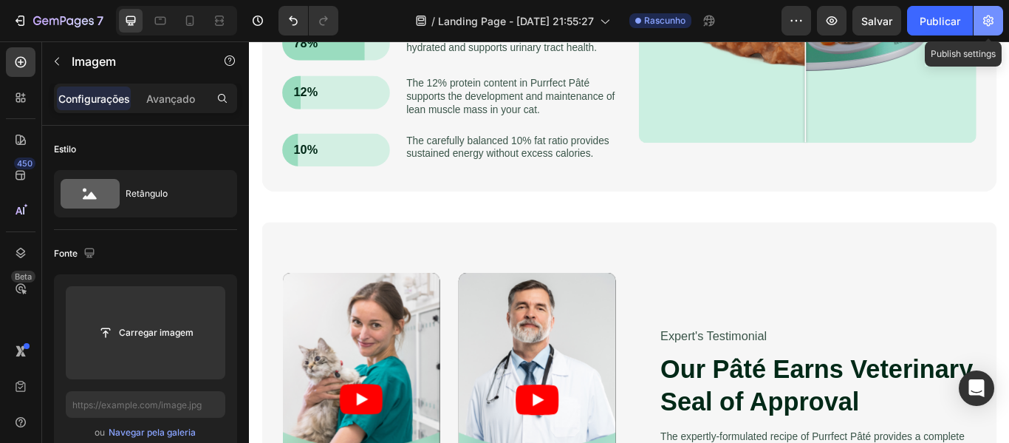
click at [995, 19] on icon "button" at bounding box center [988, 20] width 15 height 15
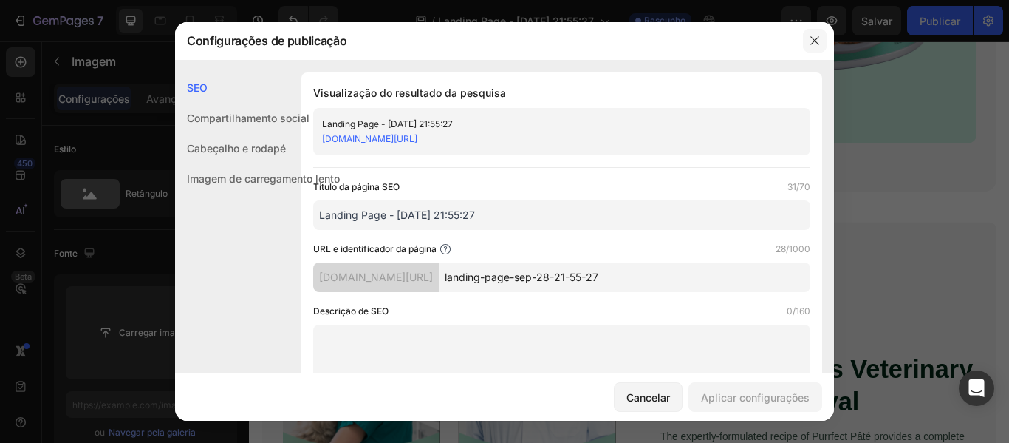
click at [818, 41] on icon "button" at bounding box center [815, 41] width 12 height 12
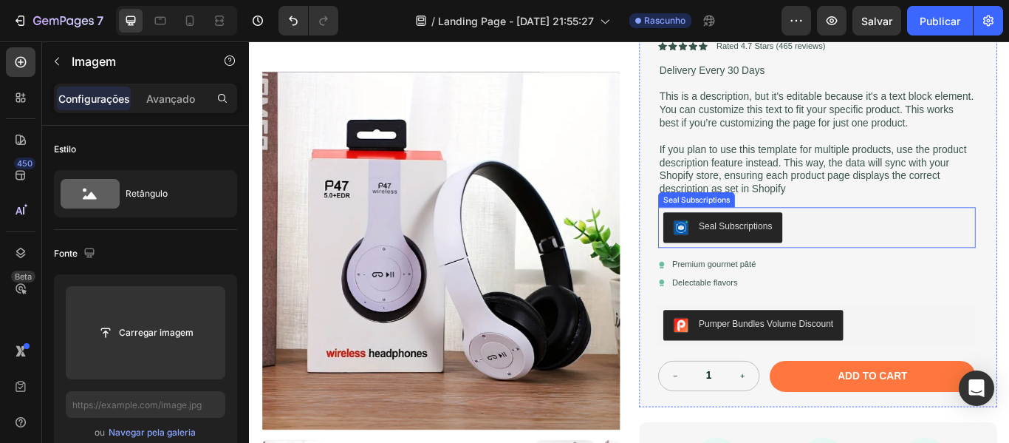
scroll to position [307, 0]
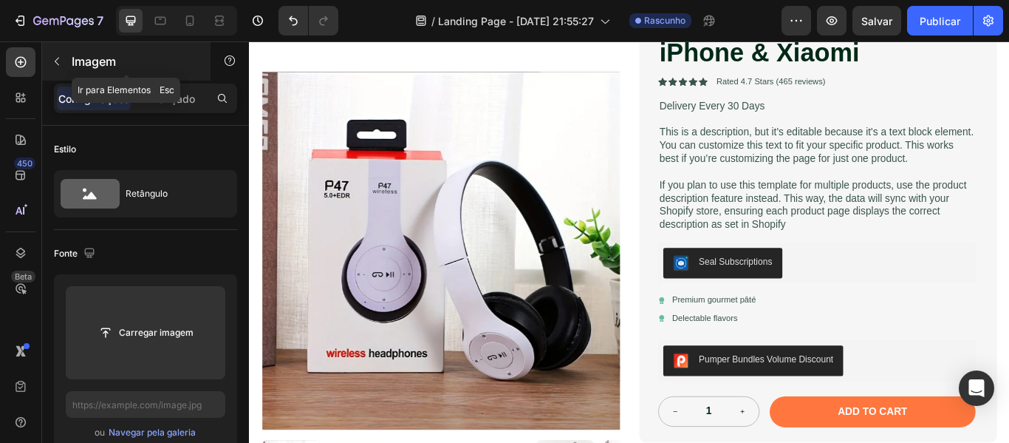
click at [57, 57] on icon "button" at bounding box center [57, 61] width 12 height 12
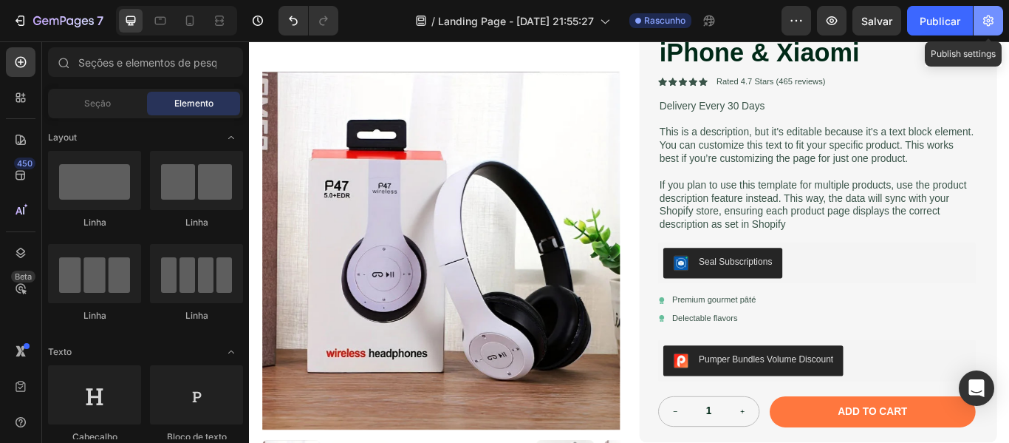
click at [989, 14] on icon "button" at bounding box center [988, 20] width 15 height 15
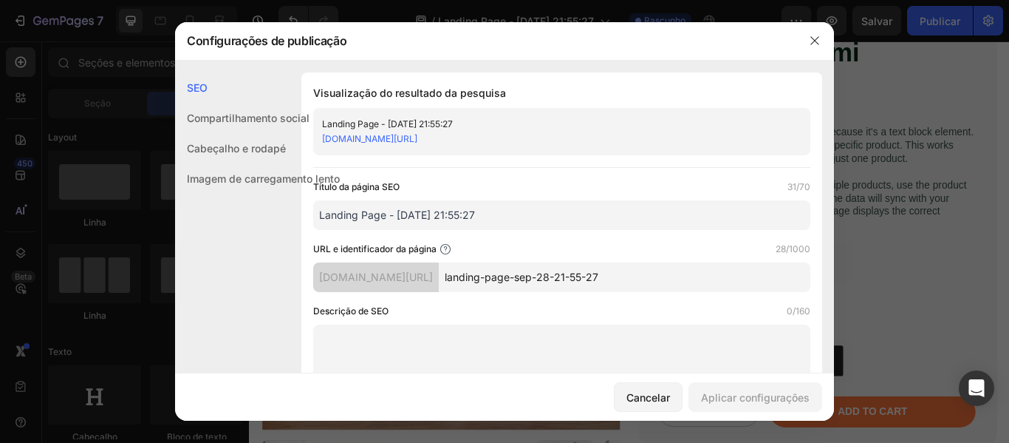
click at [418, 139] on font "erpezh-fp.myshopify.com/pages/landing-page-set-28-21-55-27" at bounding box center [369, 138] width 95 height 11
click at [816, 41] on icon "button" at bounding box center [815, 41] width 8 height 8
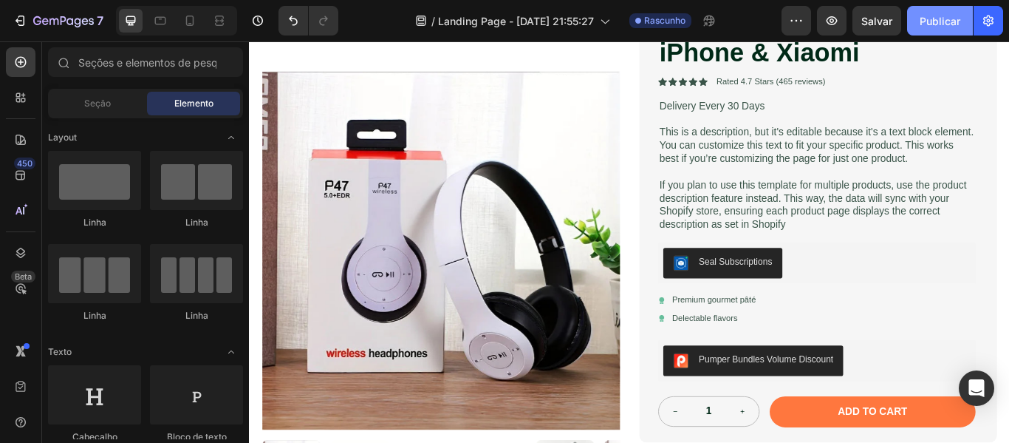
click at [924, 28] on font "Publicar" at bounding box center [940, 21] width 41 height 16
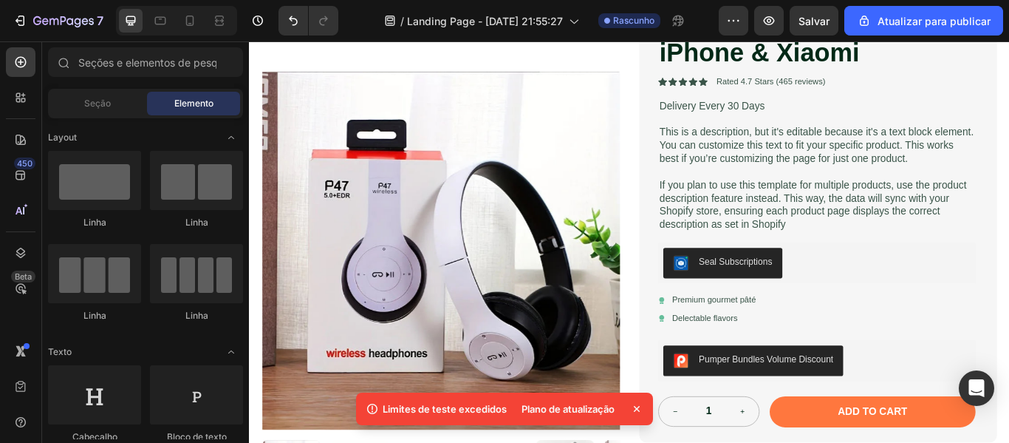
click at [638, 409] on icon at bounding box center [637, 409] width 6 height 6
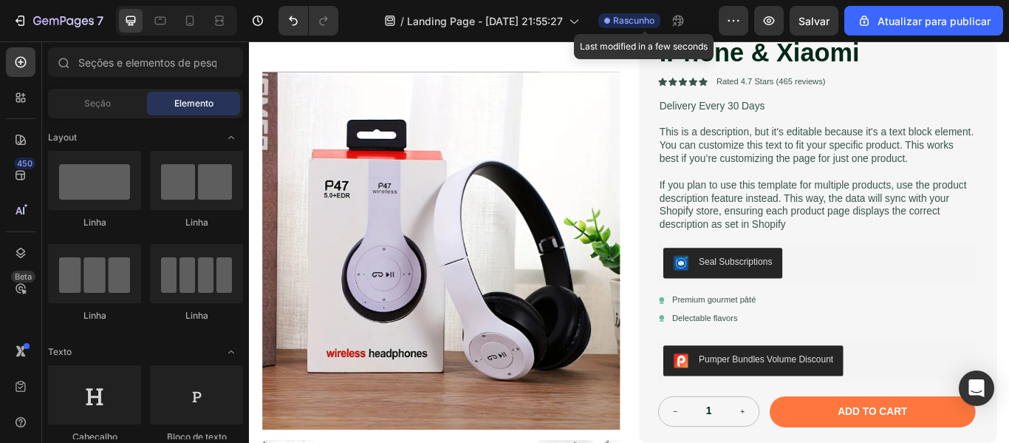
click at [633, 24] on font "Rascunho" at bounding box center [633, 20] width 41 height 11
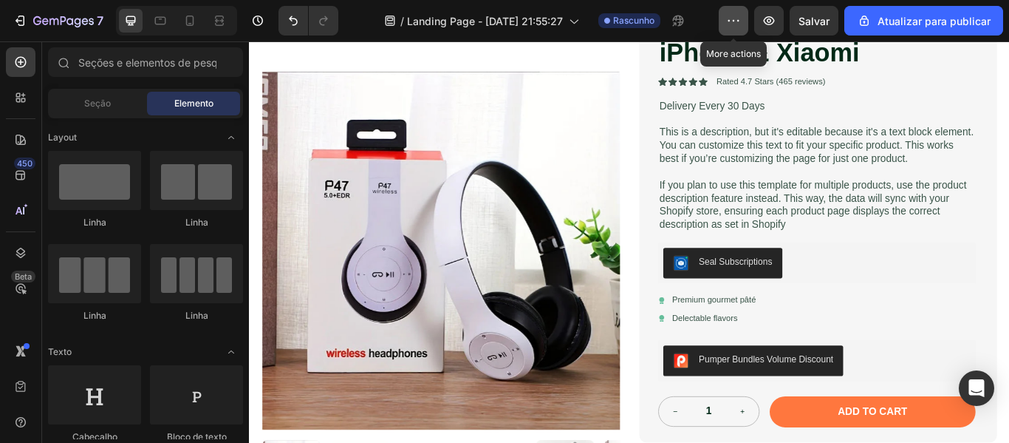
click at [739, 25] on icon "button" at bounding box center [733, 20] width 15 height 15
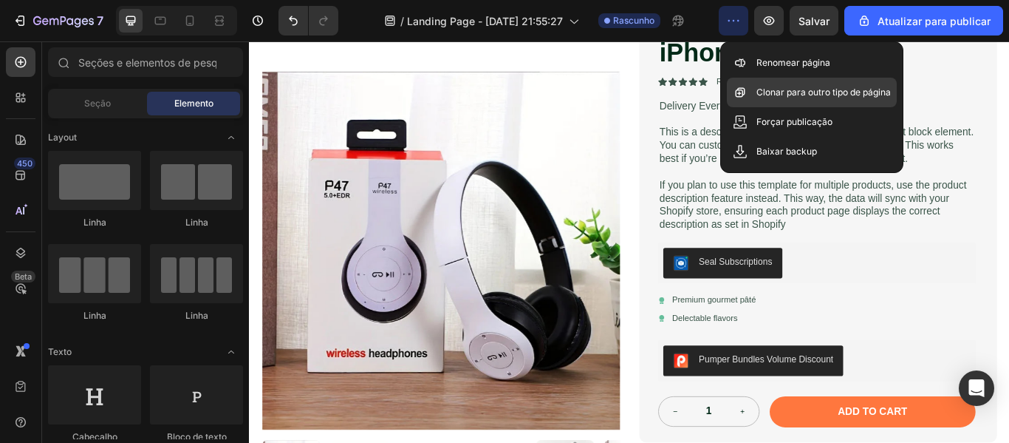
click at [740, 97] on icon at bounding box center [741, 93] width 10 height 10
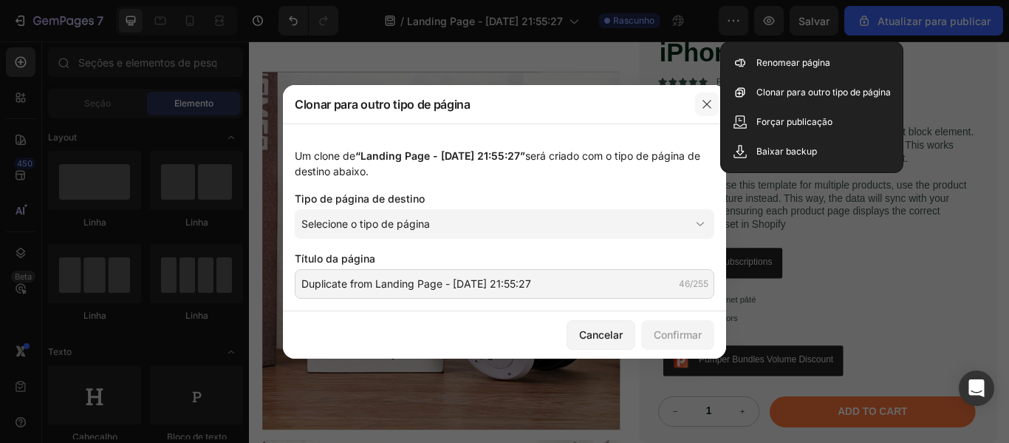
click at [707, 101] on icon "button" at bounding box center [707, 104] width 12 height 12
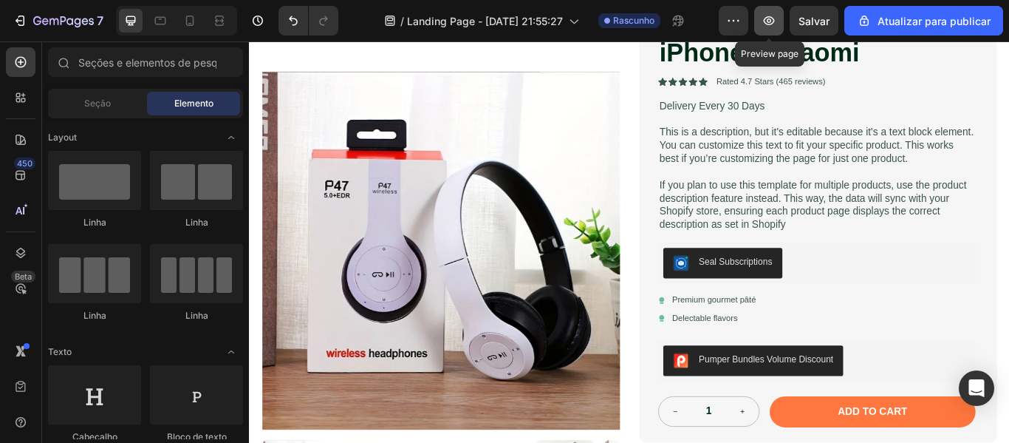
click at [769, 27] on icon "button" at bounding box center [769, 20] width 15 height 15
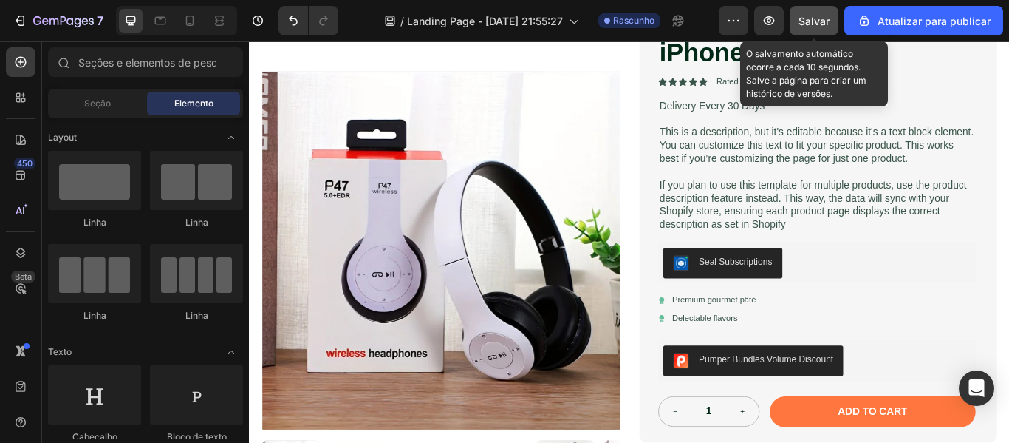
click at [799, 25] on button "Salvar" at bounding box center [814, 21] width 49 height 30
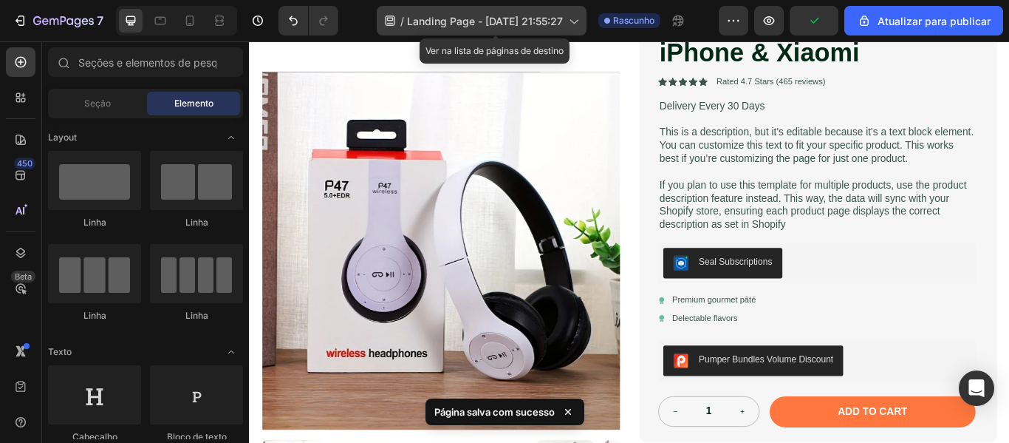
click at [510, 31] on div "/ Landing Page - 28 de setembro, 21:55:27" at bounding box center [482, 21] width 210 height 30
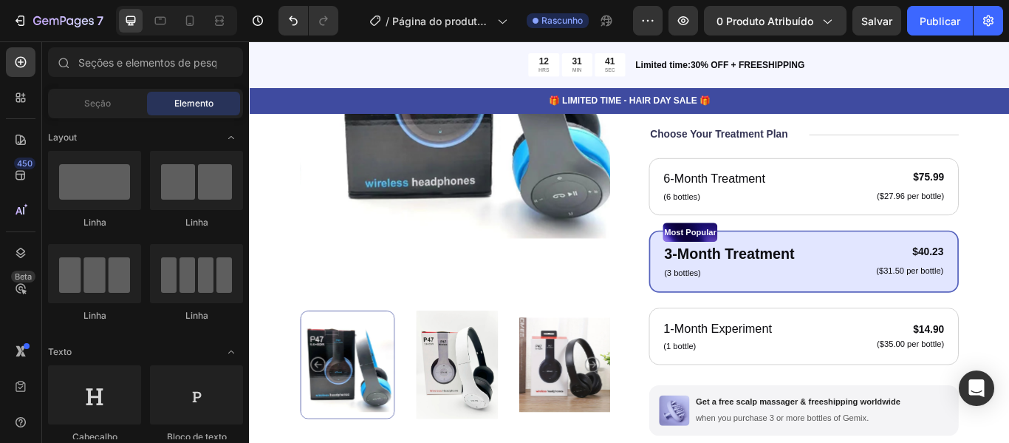
scroll to position [517, 0]
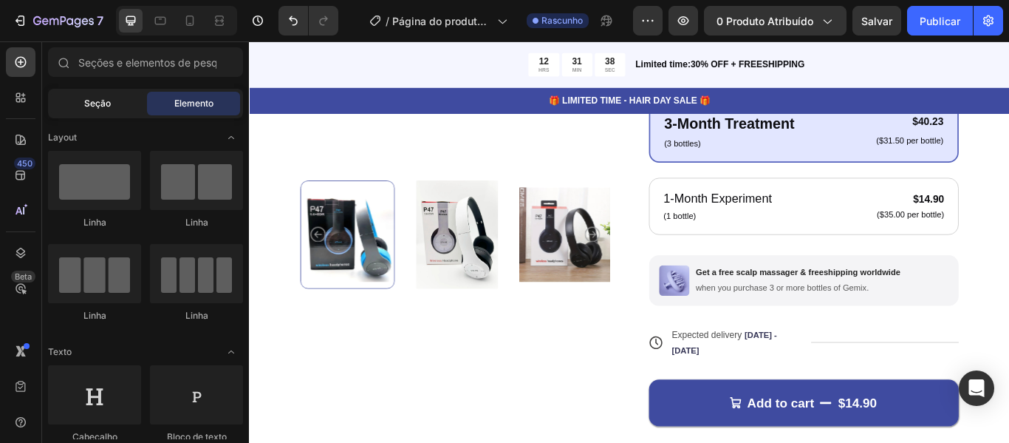
click at [112, 103] on div "Seção" at bounding box center [97, 104] width 93 height 24
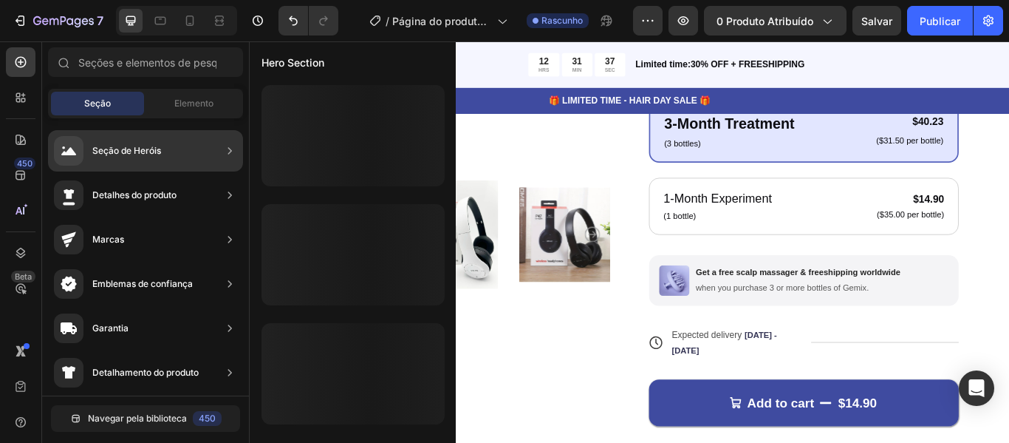
click at [166, 147] on div "Seção de Heróis" at bounding box center [145, 150] width 195 height 41
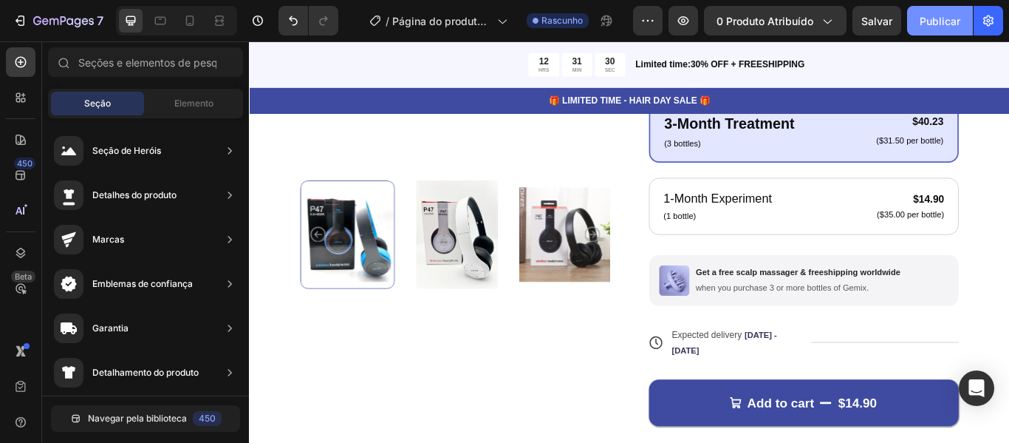
click at [943, 30] on button "Publicar" at bounding box center [940, 21] width 66 height 30
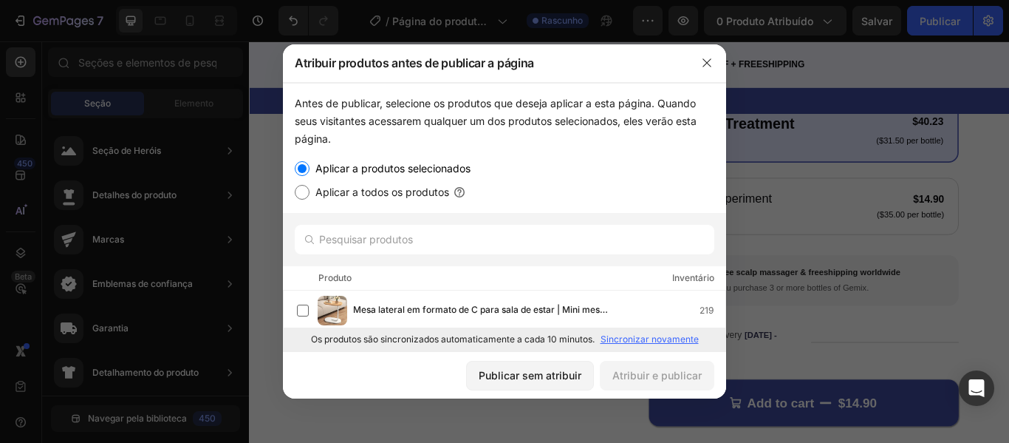
click at [344, 194] on font "Aplicar a todos os produtos" at bounding box center [383, 191] width 134 height 13
click at [310, 194] on input "Aplicar a todos os produtos" at bounding box center [302, 192] width 15 height 15
radio input "true"
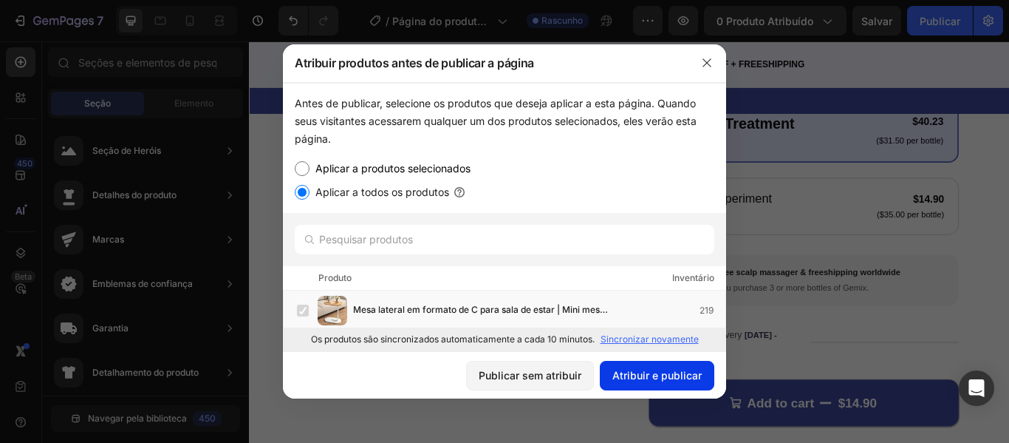
click at [644, 372] on font "Atribuir e publicar" at bounding box center [657, 375] width 89 height 13
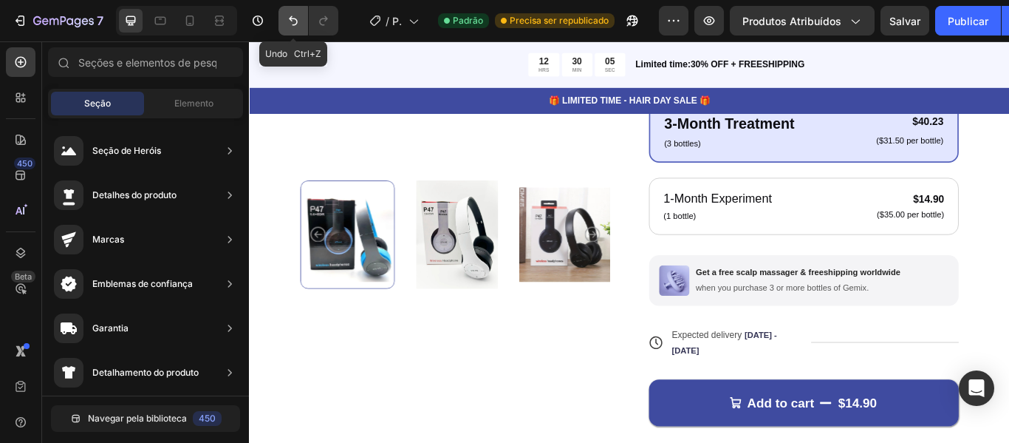
click at [302, 21] on button "Desfazer/Refazer" at bounding box center [294, 21] width 30 height 30
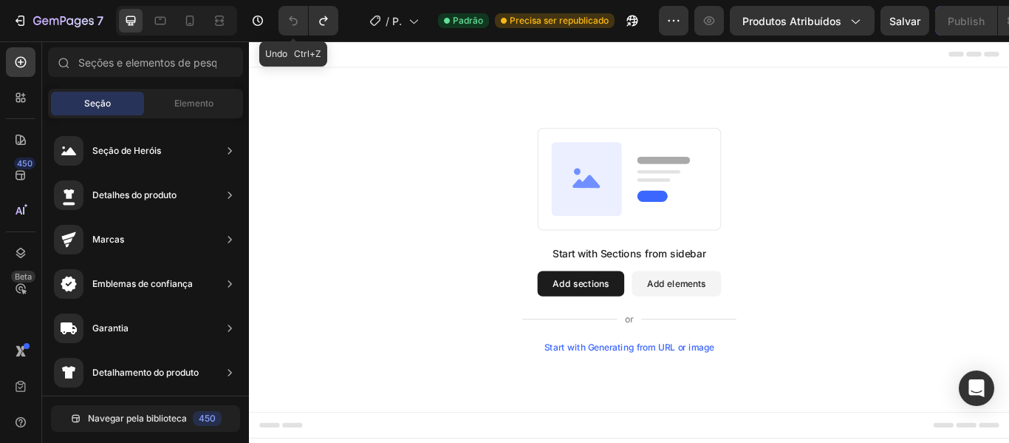
scroll to position [0, 0]
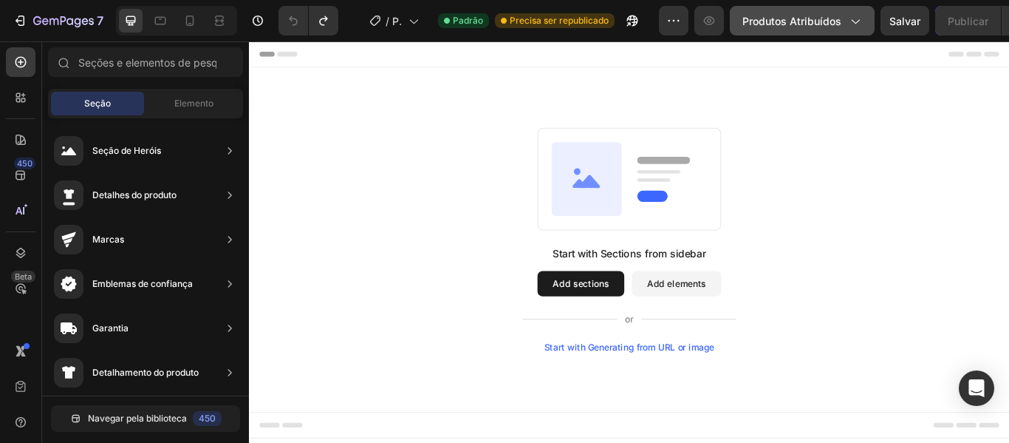
click at [800, 24] on font "Produtos Atribuídos" at bounding box center [792, 21] width 99 height 13
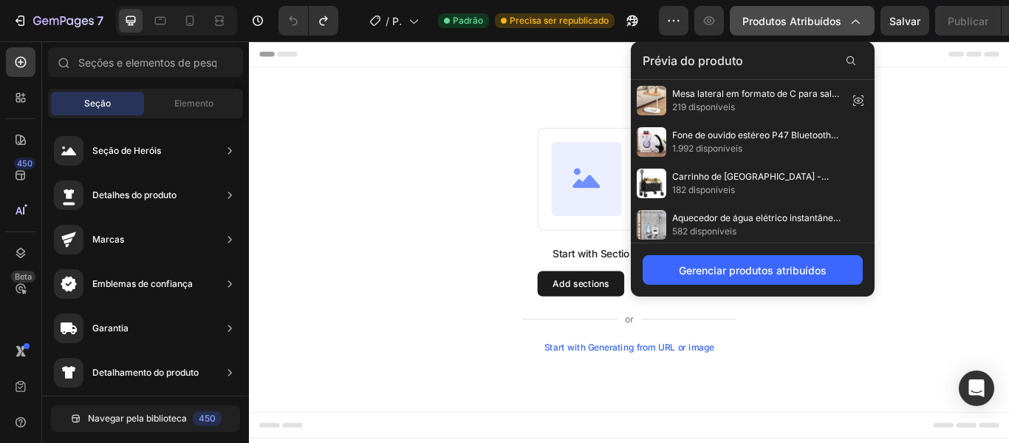
click at [800, 24] on font "Produtos Atribuídos" at bounding box center [792, 21] width 99 height 13
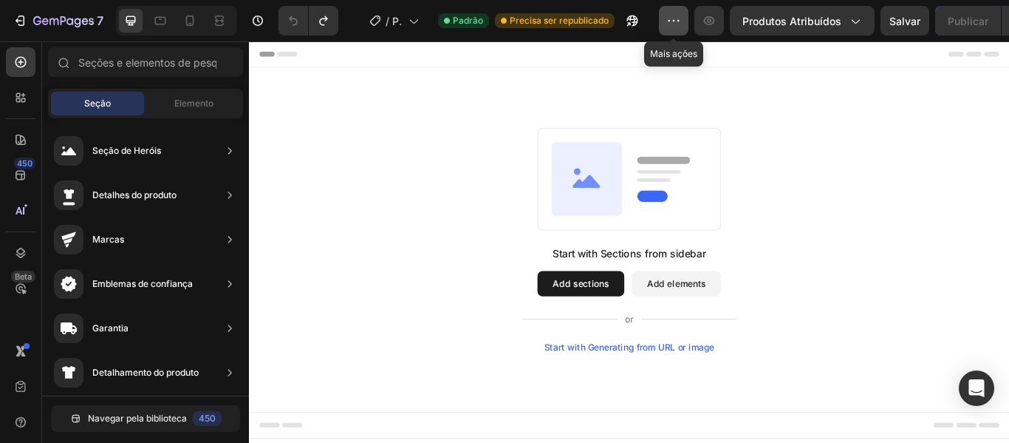
click at [675, 16] on icon "button" at bounding box center [674, 20] width 15 height 15
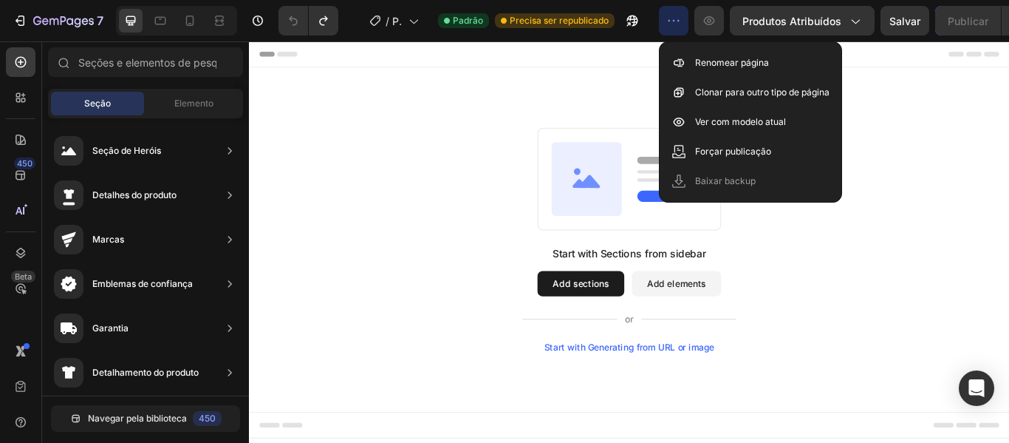
click at [517, 126] on div "Start with Sections from sidebar Add sections Add elements Start with Generatin…" at bounding box center [692, 272] width 887 height 401
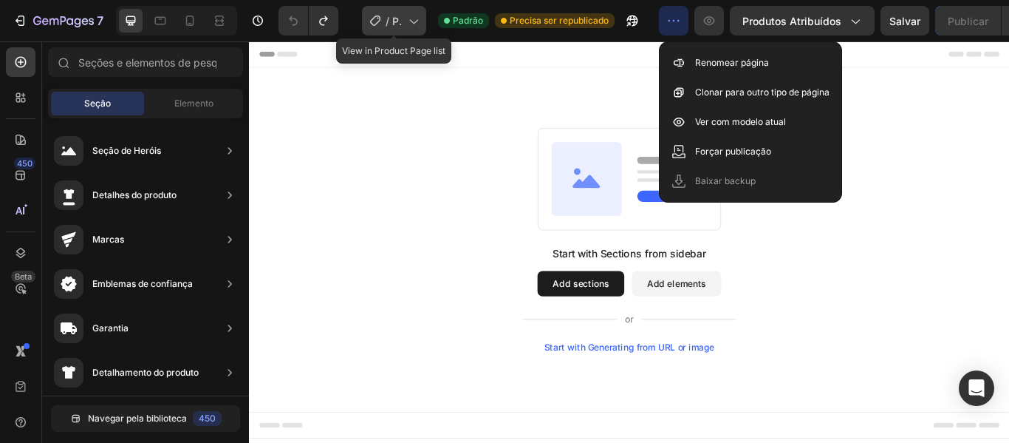
click at [402, 15] on font "Página do produto - [DATE] 21:58:04" at bounding box center [400, 192] width 16 height 354
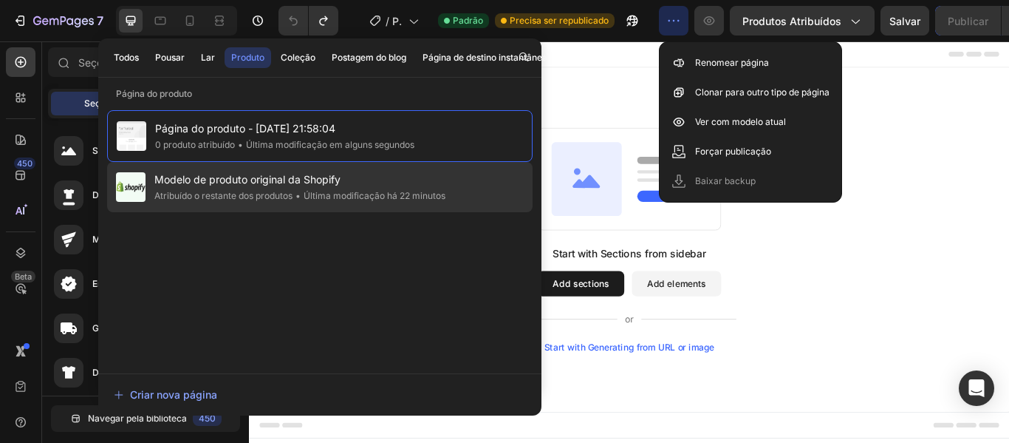
click at [262, 188] on span "Modelo de produto original da Shopify" at bounding box center [299, 180] width 291 height 18
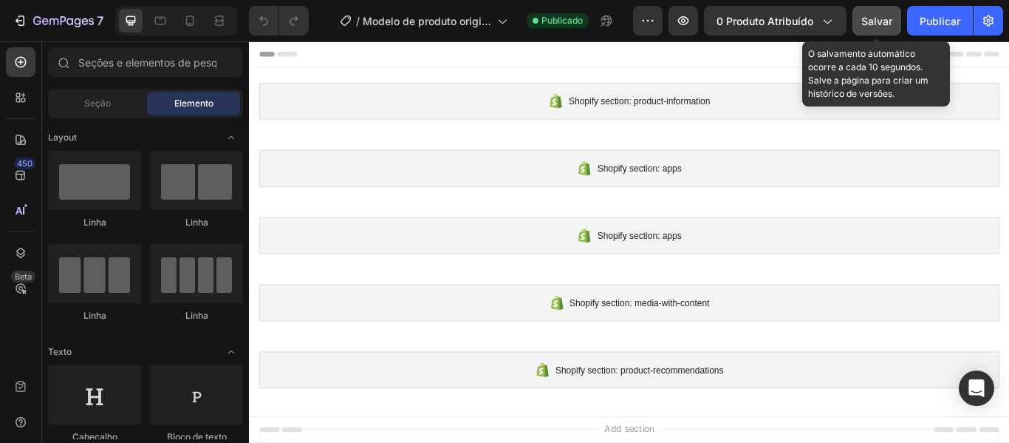
click at [884, 18] on font "Salvar" at bounding box center [877, 21] width 31 height 13
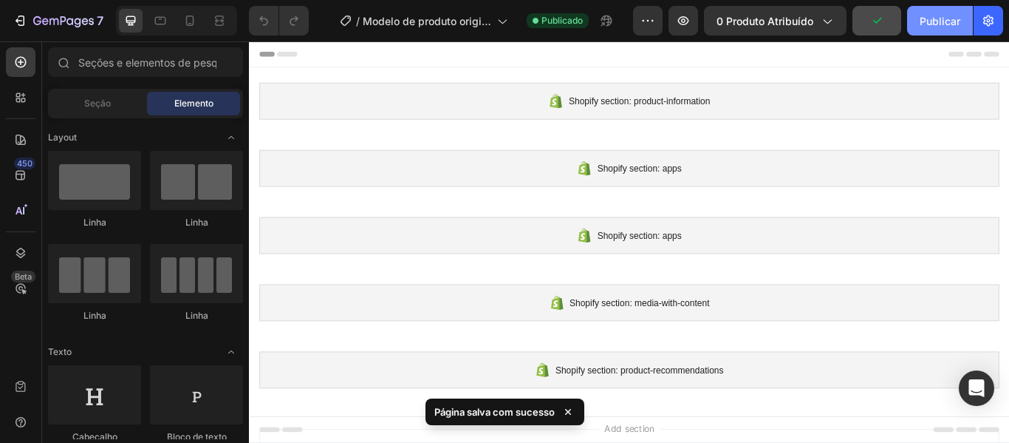
click at [957, 21] on font "Publicar" at bounding box center [940, 21] width 41 height 13
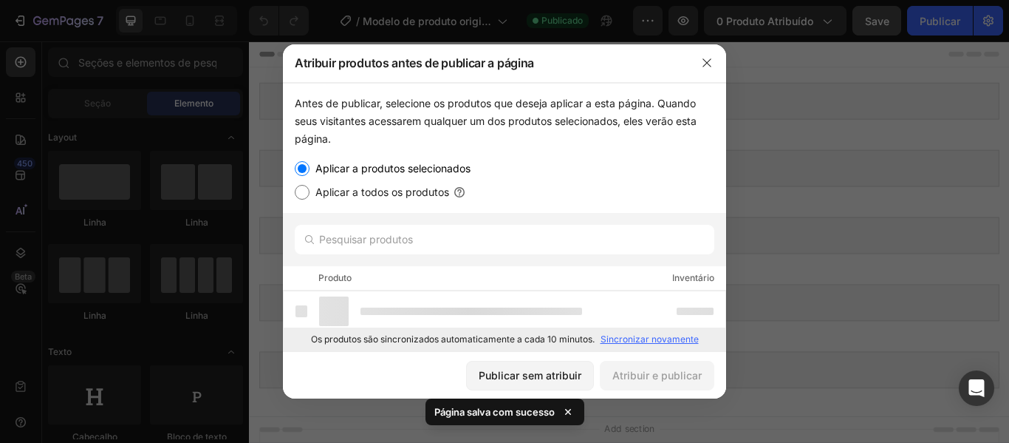
click at [323, 195] on font "Aplicar a todos os produtos" at bounding box center [383, 191] width 134 height 13
click at [310, 195] on input "Aplicar a todos os produtos" at bounding box center [302, 192] width 15 height 15
radio input "true"
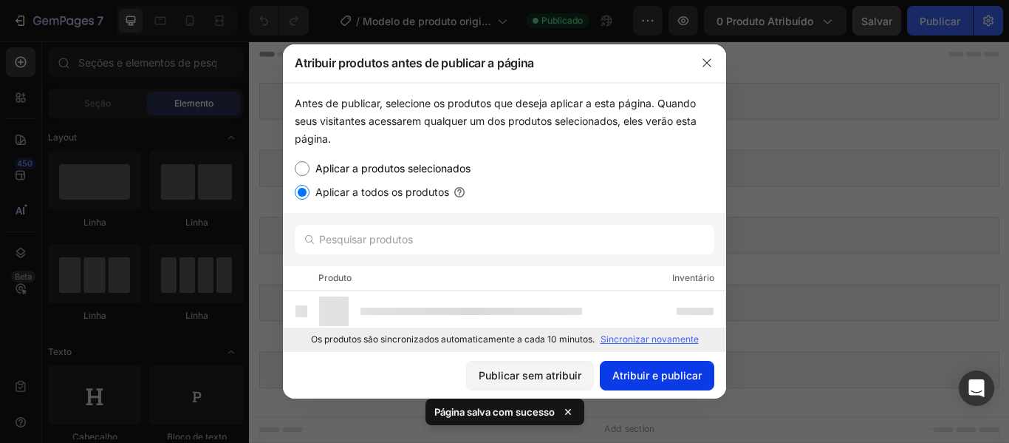
click at [633, 370] on font "Atribuir e publicar" at bounding box center [657, 375] width 89 height 13
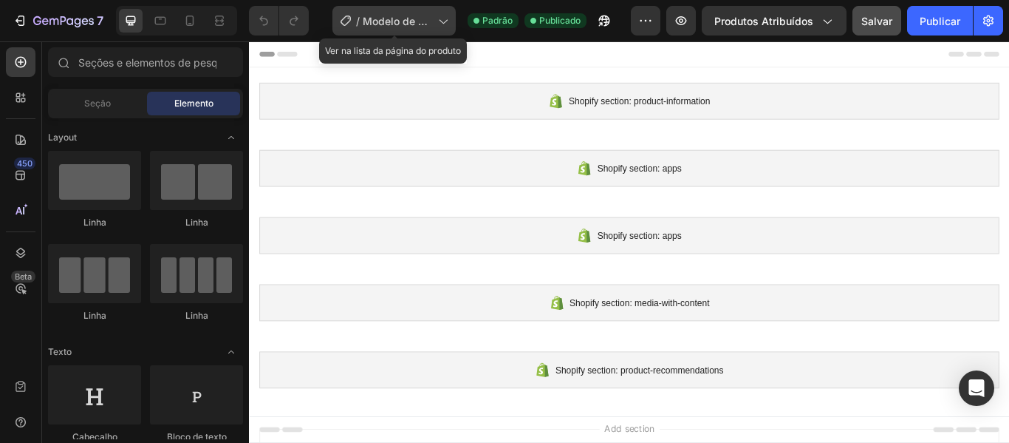
click at [406, 22] on font "Modelo de produto original da Shopify" at bounding box center [398, 37] width 71 height 44
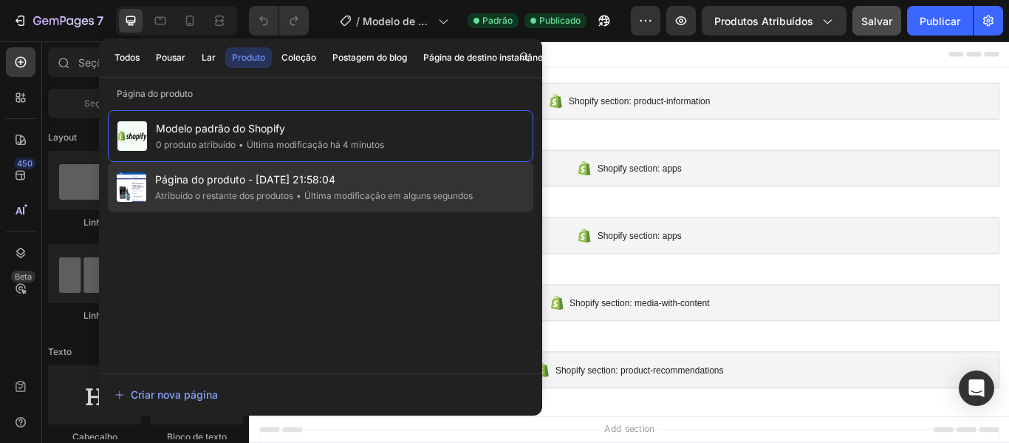
click at [352, 189] on div "• Última modificação em alguns segundos" at bounding box center [383, 195] width 180 height 15
